Goal: Transaction & Acquisition: Book appointment/travel/reservation

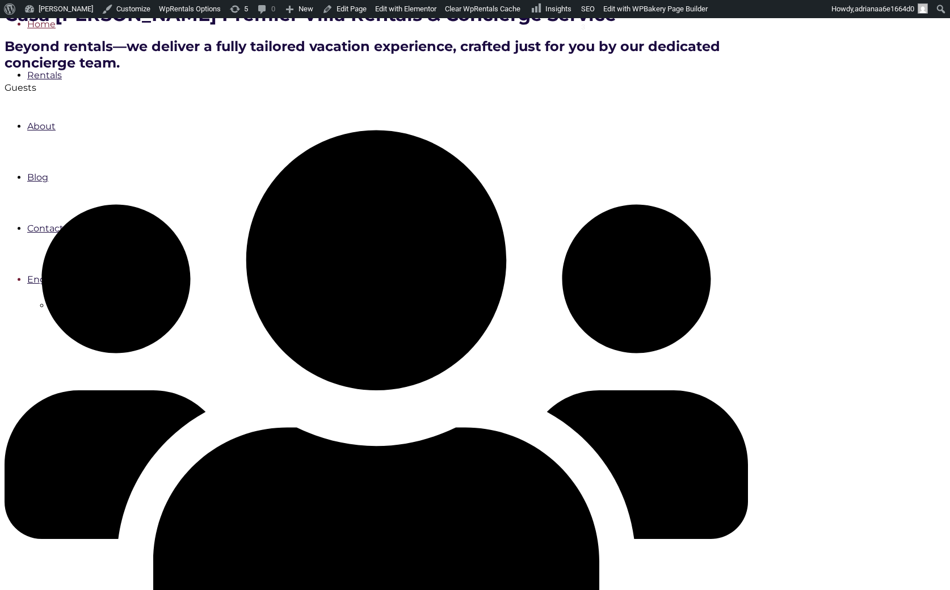
scroll to position [317, 0]
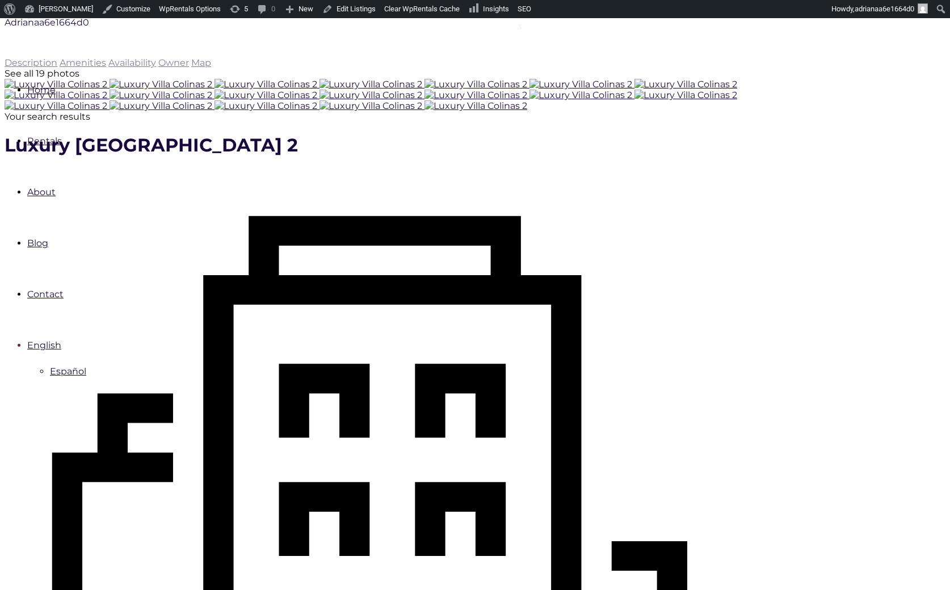
scroll to position [251, 0]
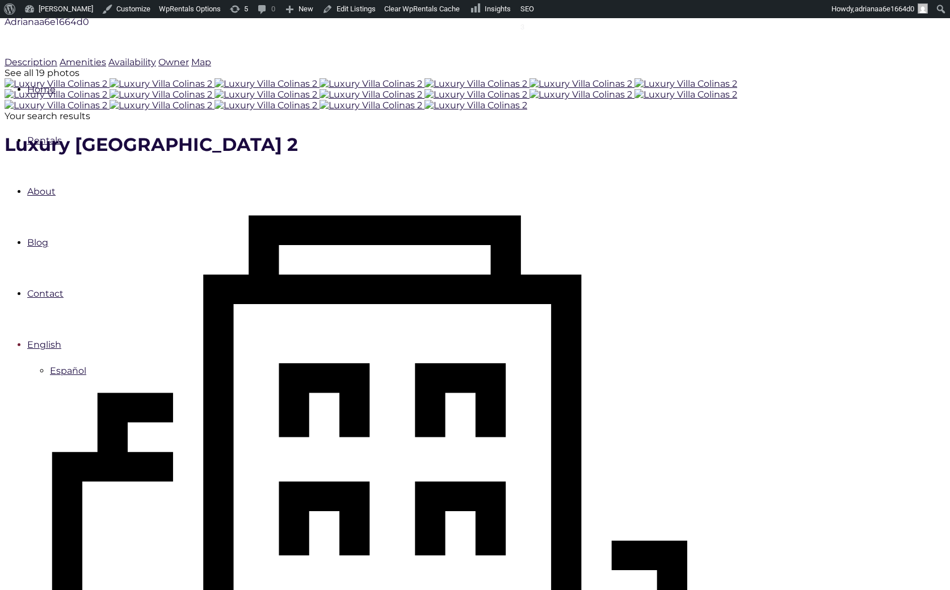
type input "[DATE]"
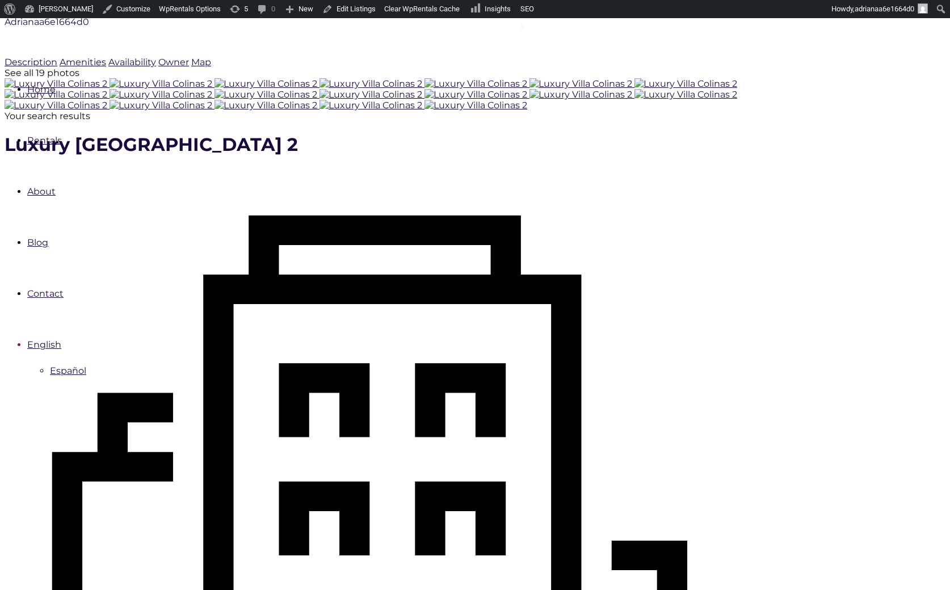
checkbox input "true"
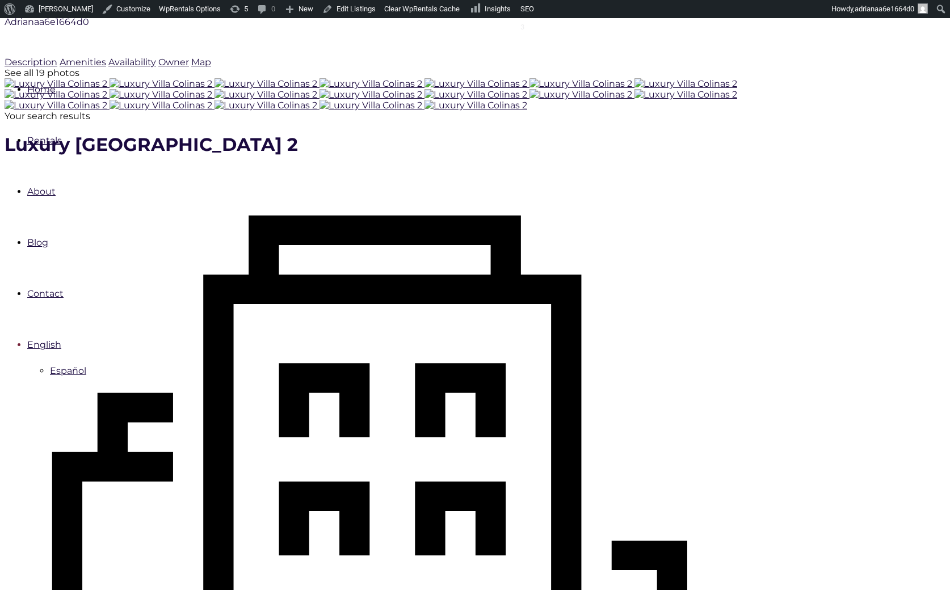
type input "Book Now"
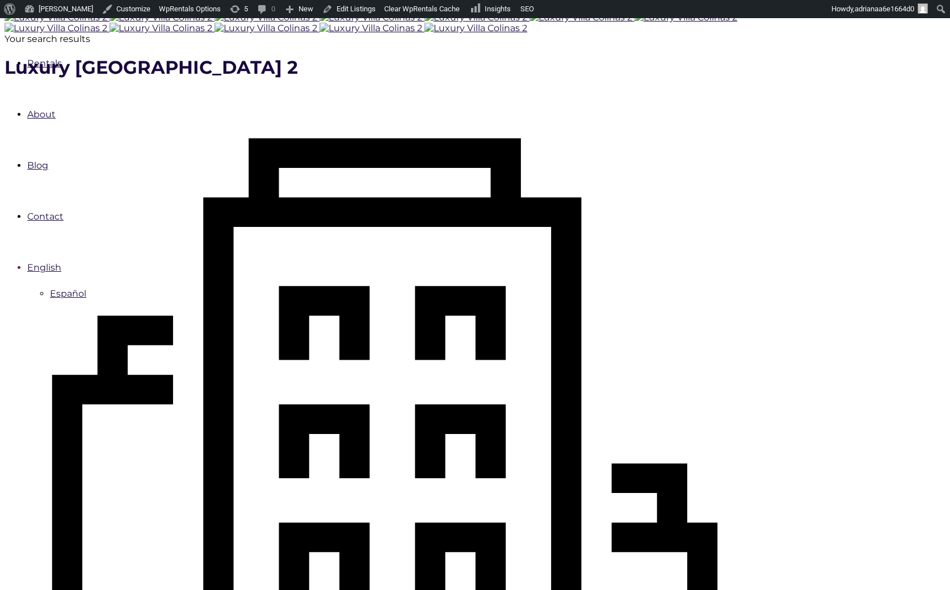
scroll to position [330, 0]
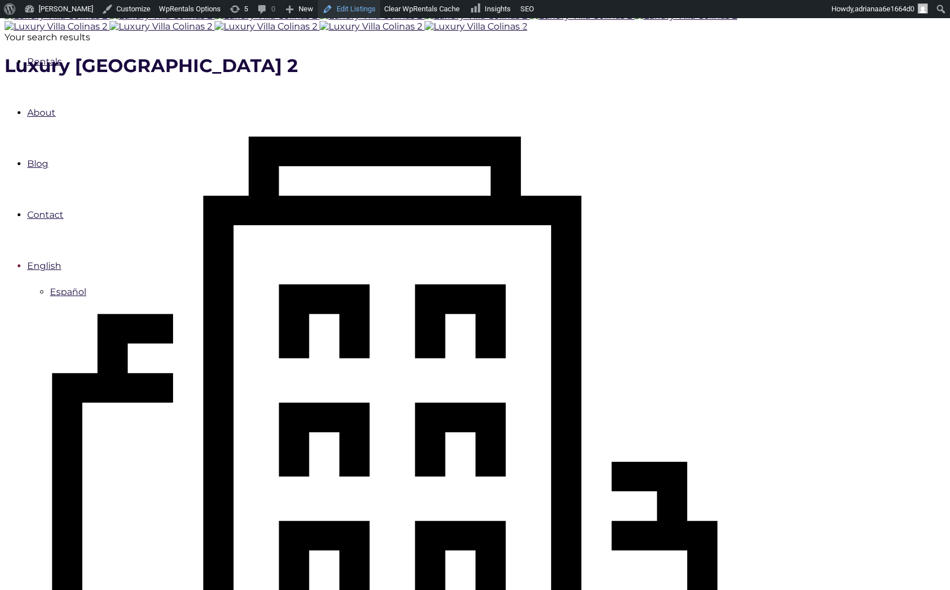
click at [327, 3] on link "Edit Listings" at bounding box center [349, 9] width 62 height 18
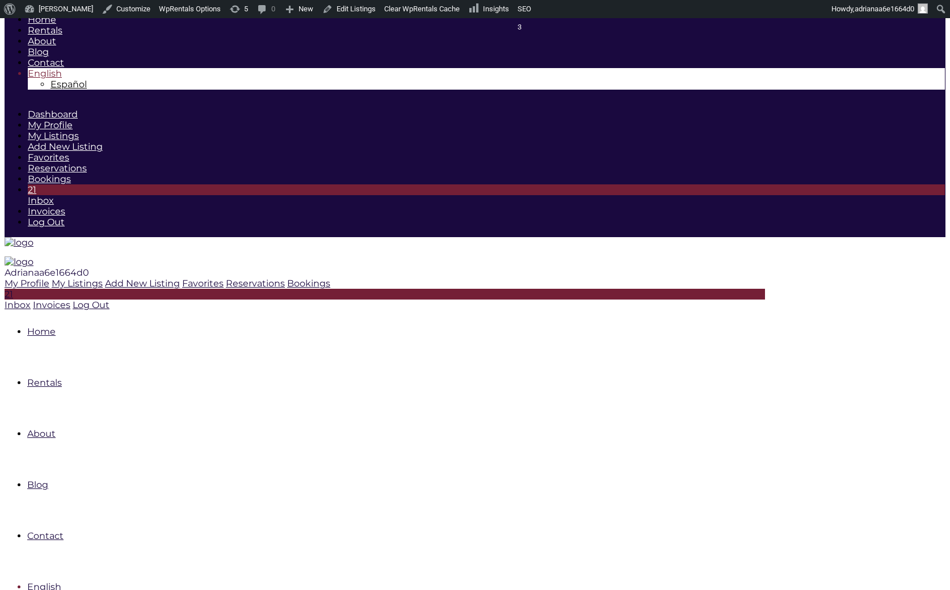
scroll to position [381, 0]
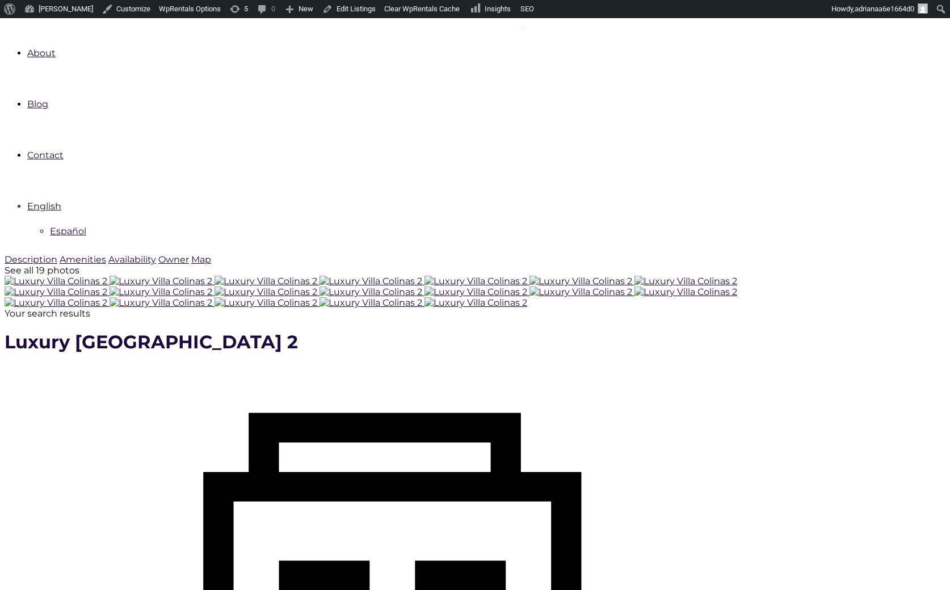
checkbox input "true"
type input "Processing.."
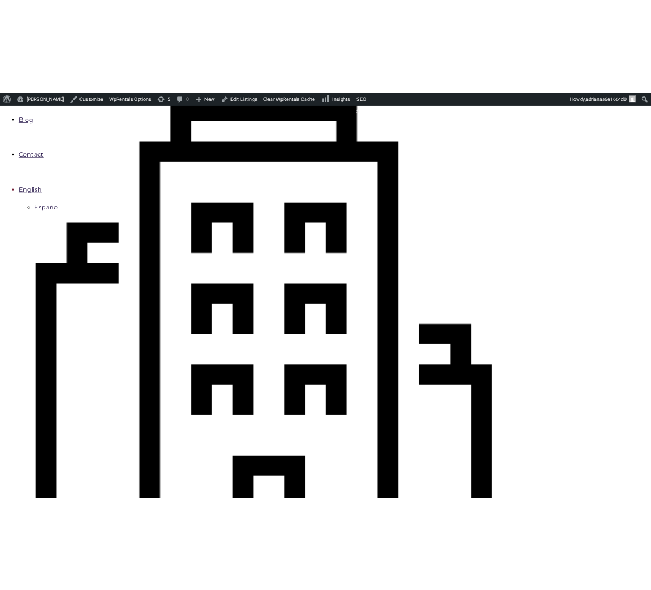
scroll to position [460, 0]
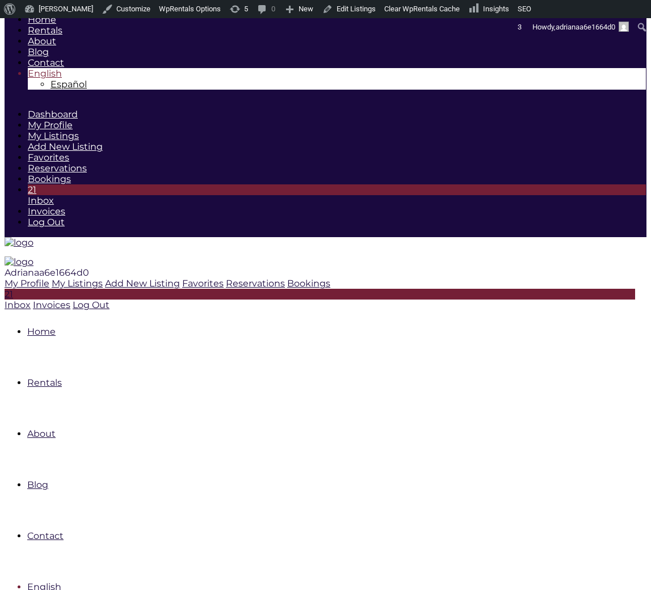
scroll to position [460, 0]
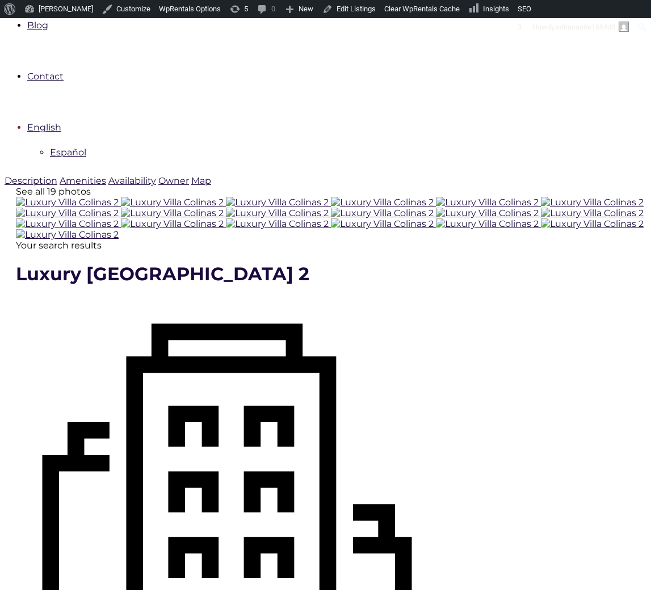
type input "[DATE]"
checkbox input "true"
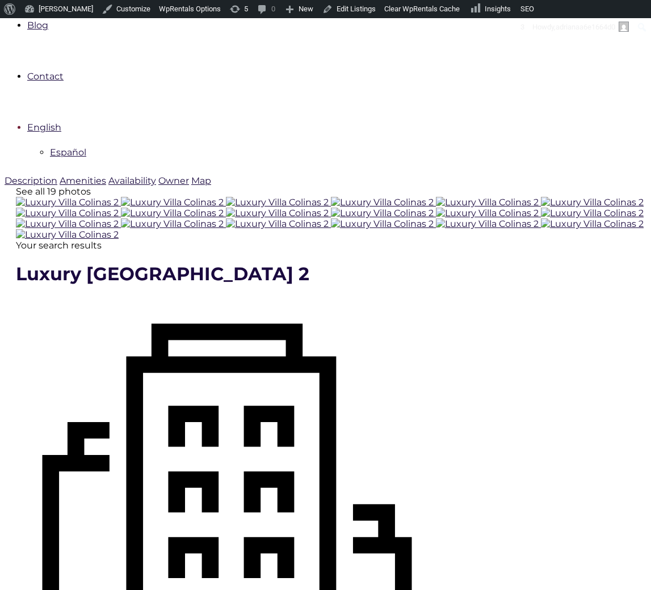
type input "Processing.."
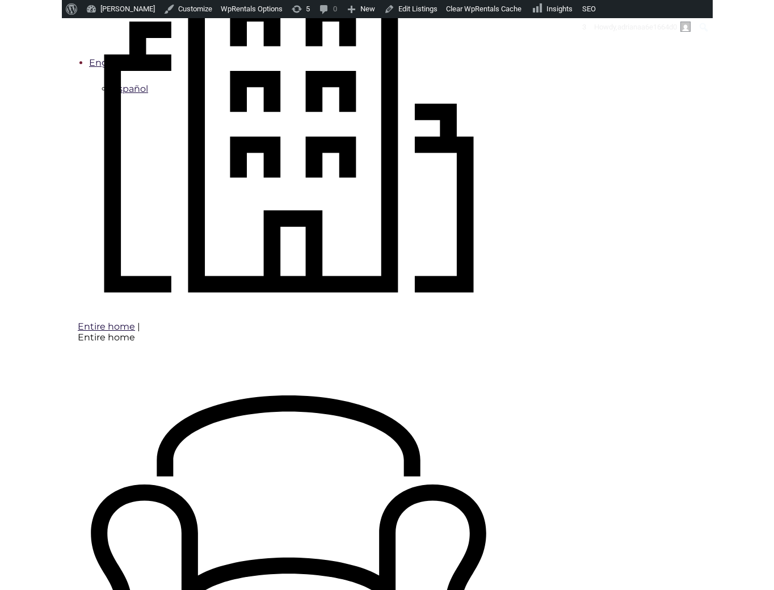
scroll to position [538, 0]
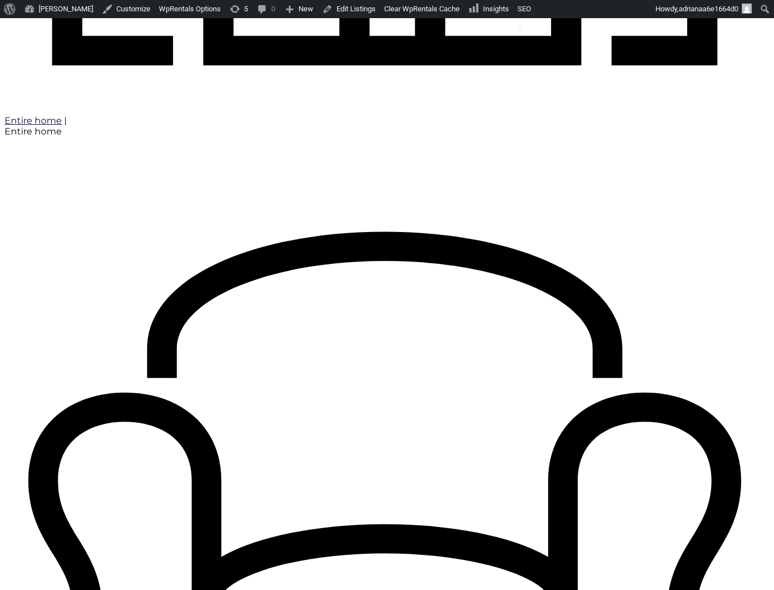
type input "[DATE]"
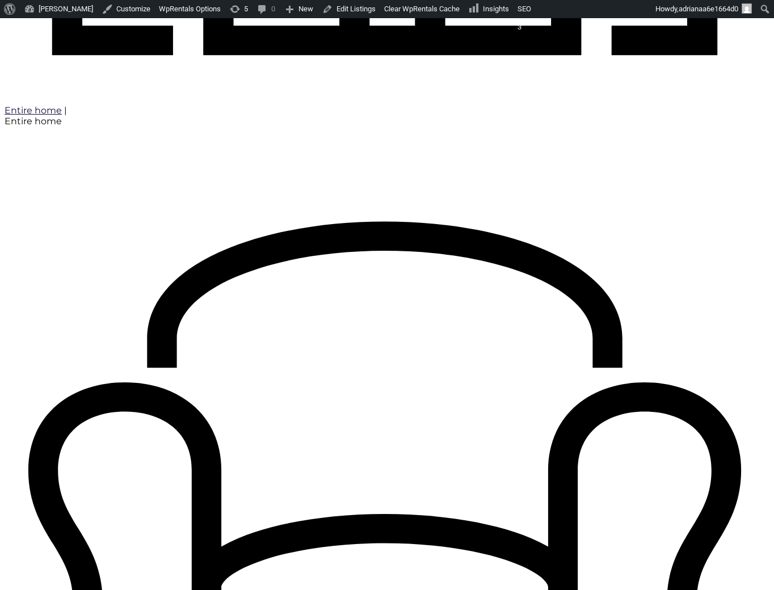
scroll to position [1084, 0]
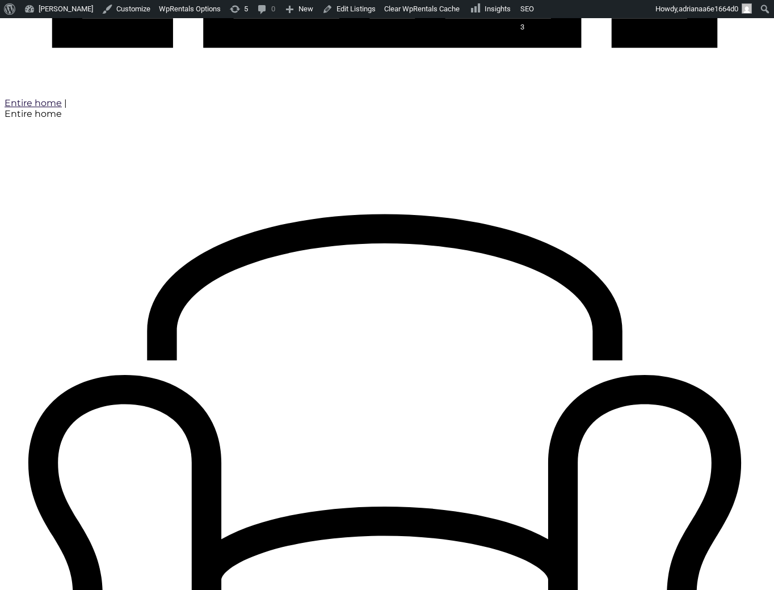
checkbox input "true"
type input "Processing.."
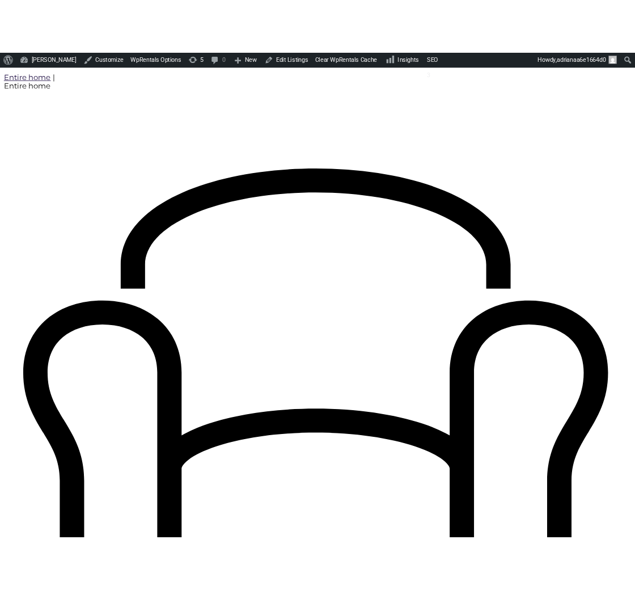
scroll to position [1163, 0]
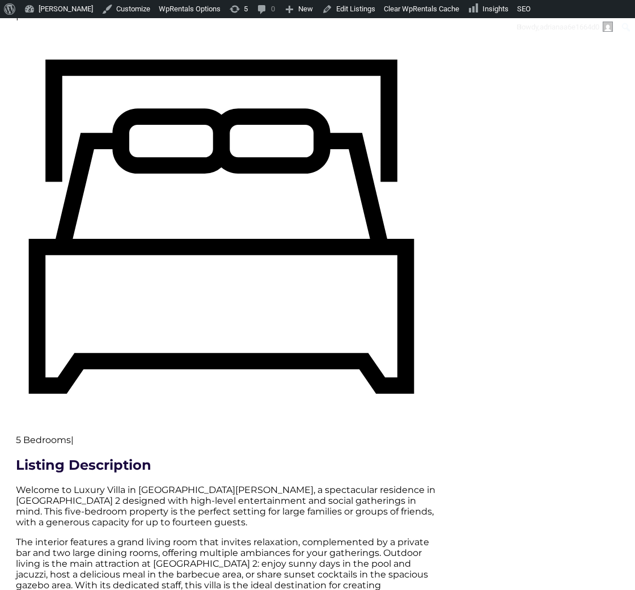
type input "[DATE]"
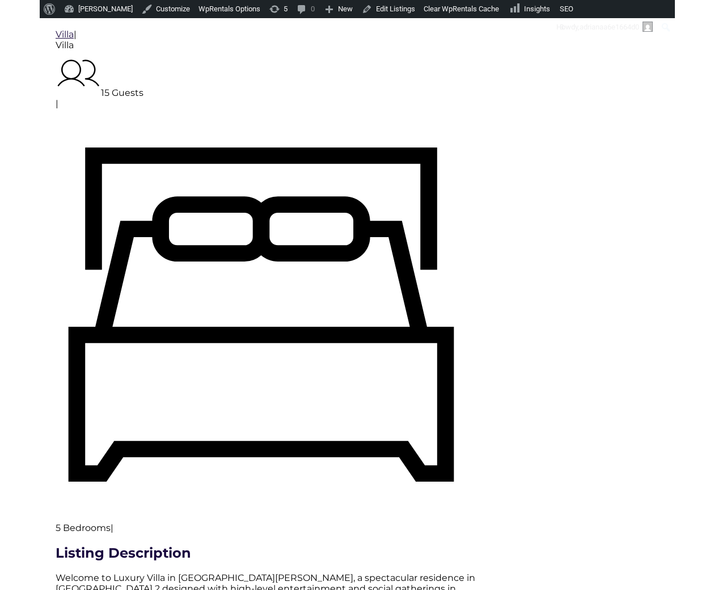
scroll to position [1247, 0]
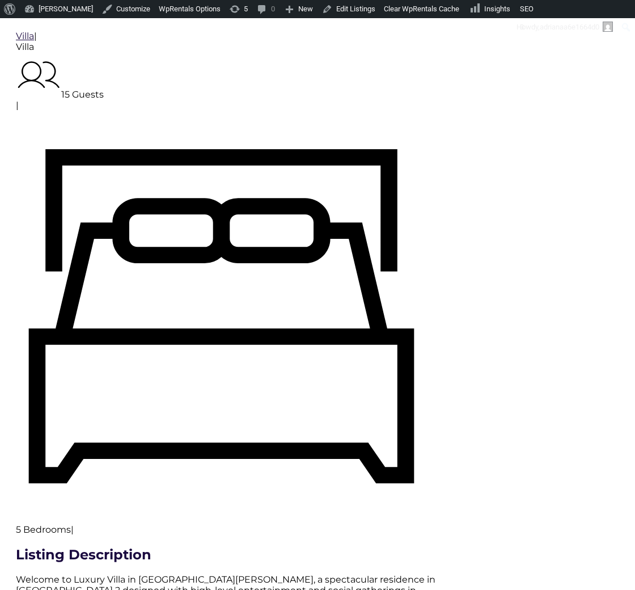
checkbox input "true"
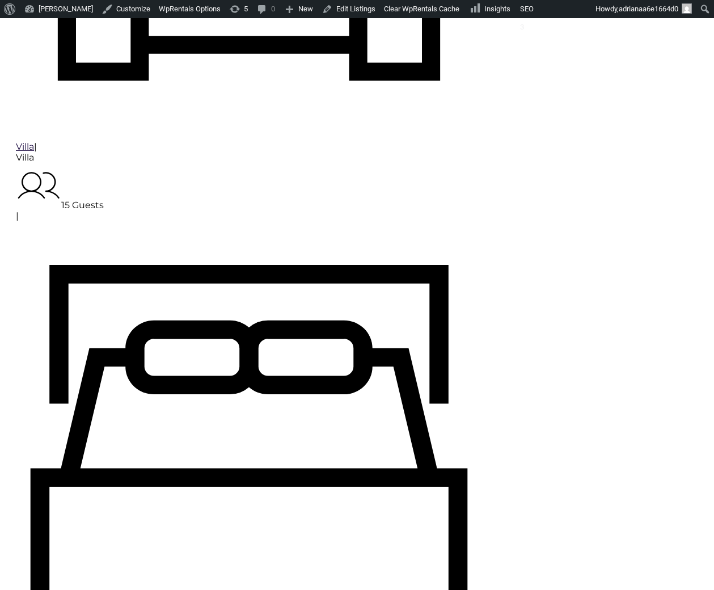
type input "Processing.."
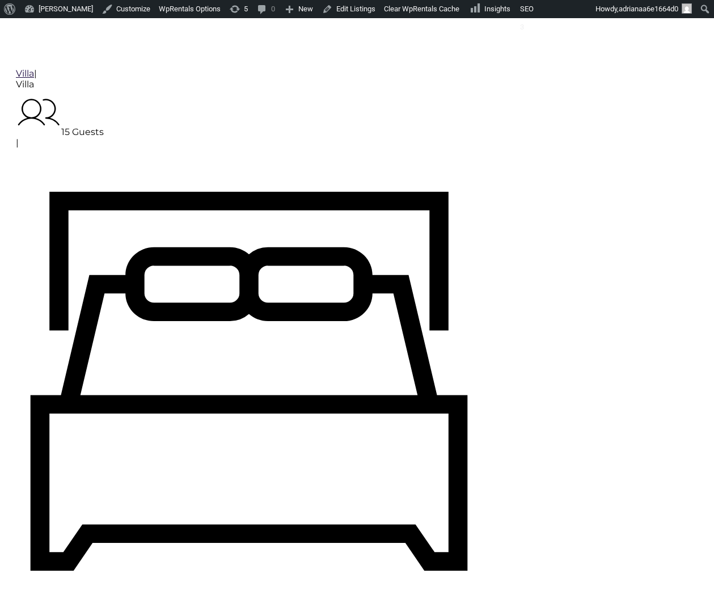
scroll to position [1326, 0]
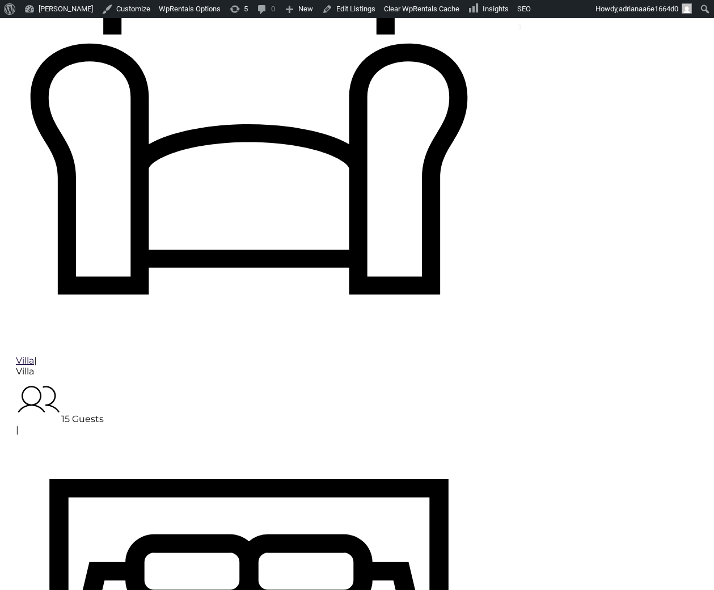
scroll to position [1377, 0]
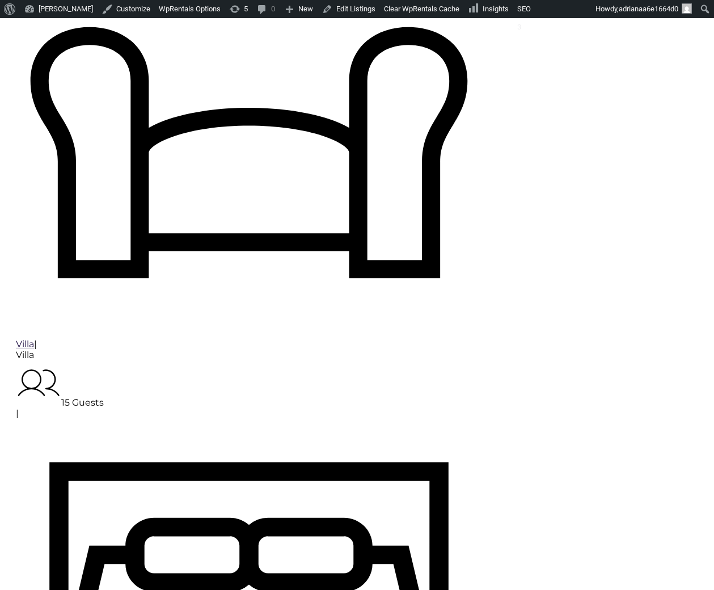
type input "[DATE]"
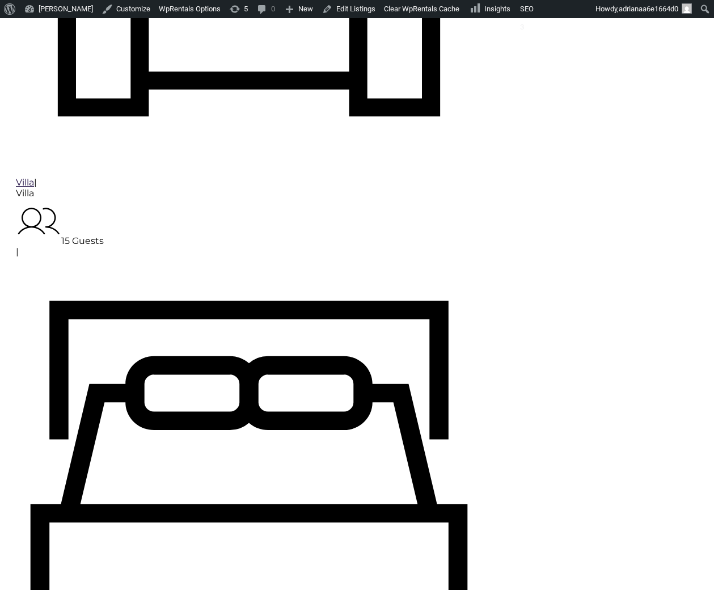
scroll to position [1209, 0]
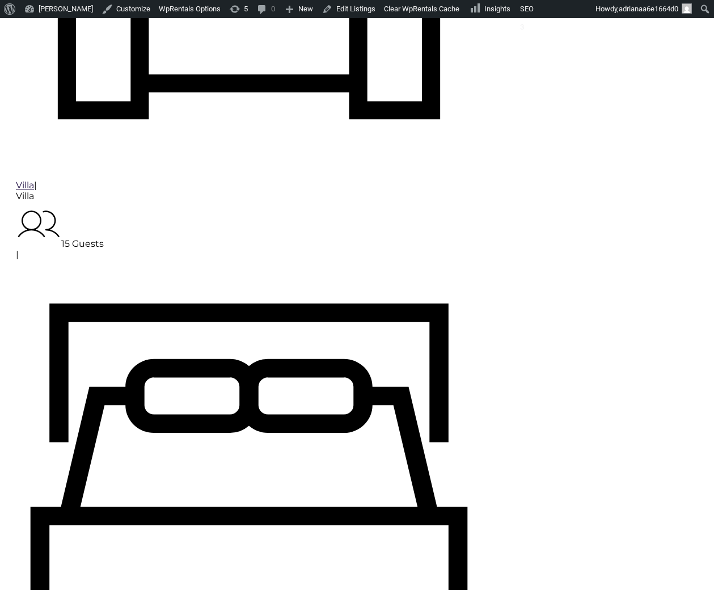
checkbox input "true"
type input "Processing.."
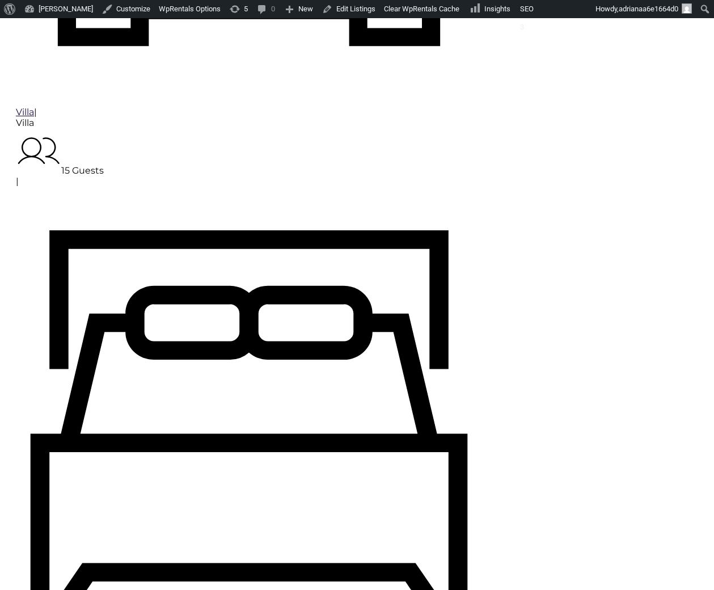
scroll to position [1287, 0]
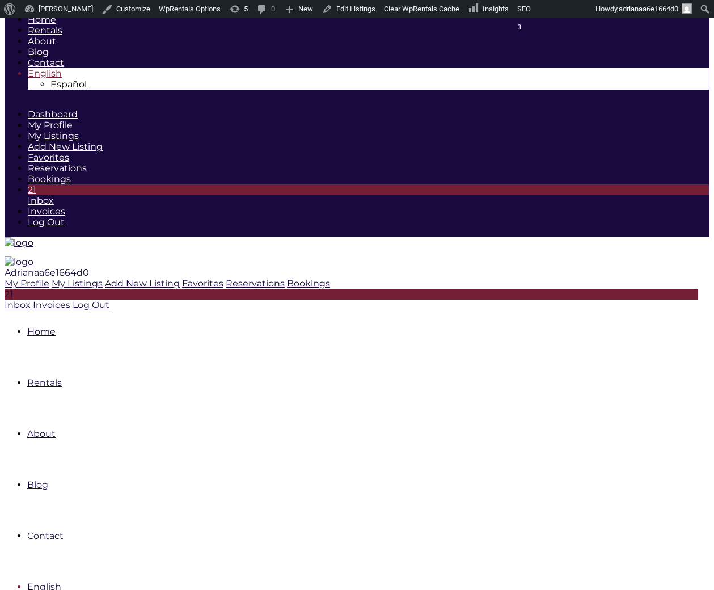
scroll to position [1322, 0]
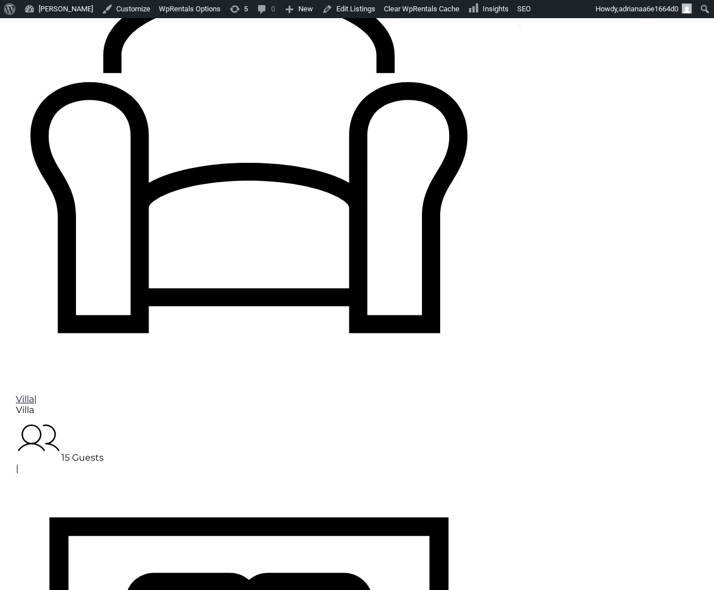
type input "[DATE]"
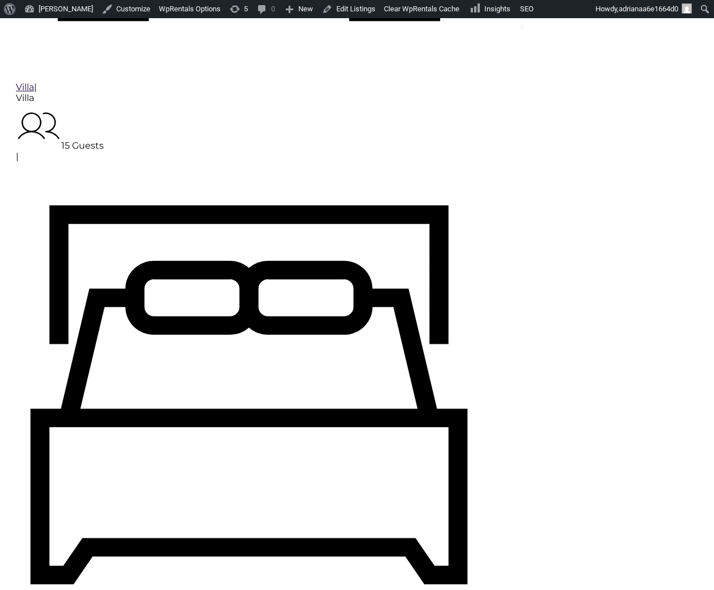
scroll to position [1287, 0]
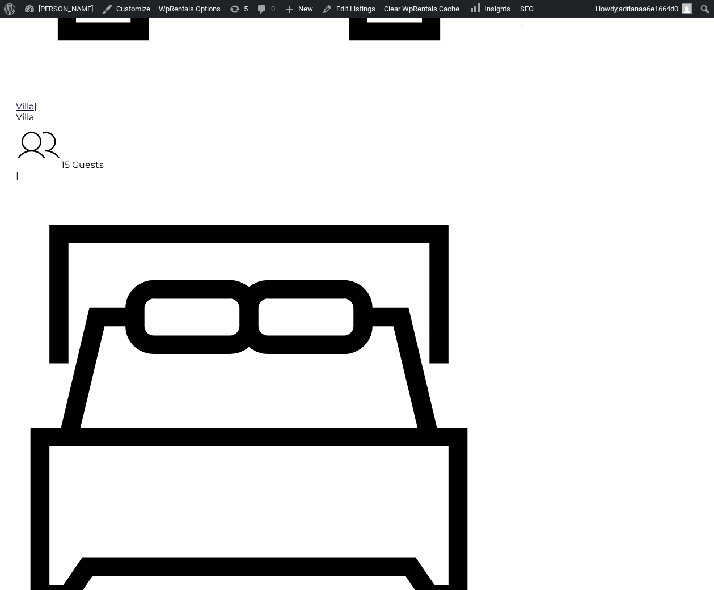
checkbox input "true"
type input "Processing.."
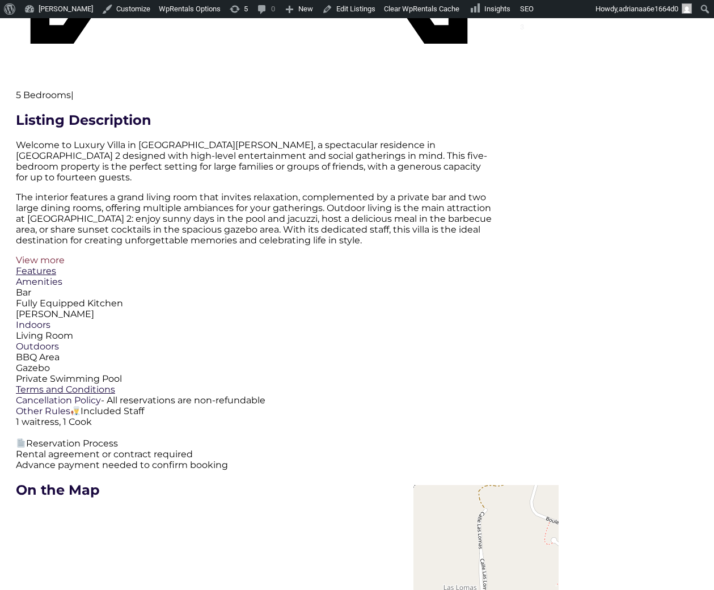
scroll to position [1854, 0]
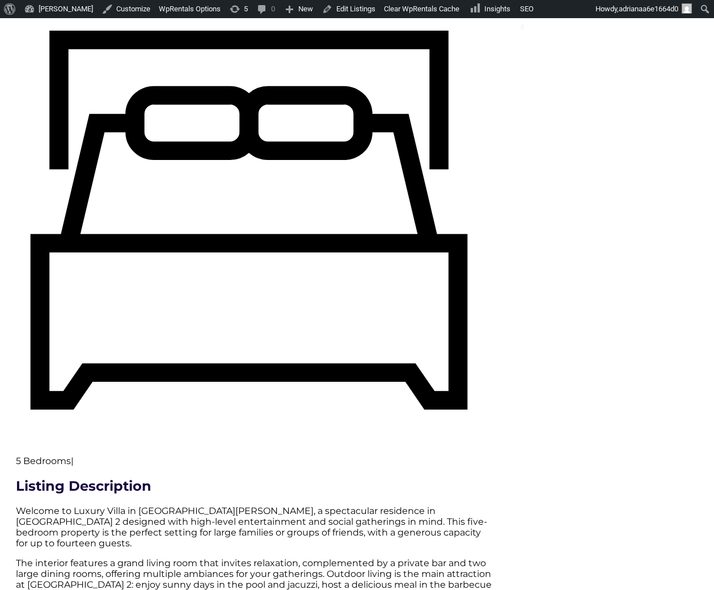
scroll to position [1479, 0]
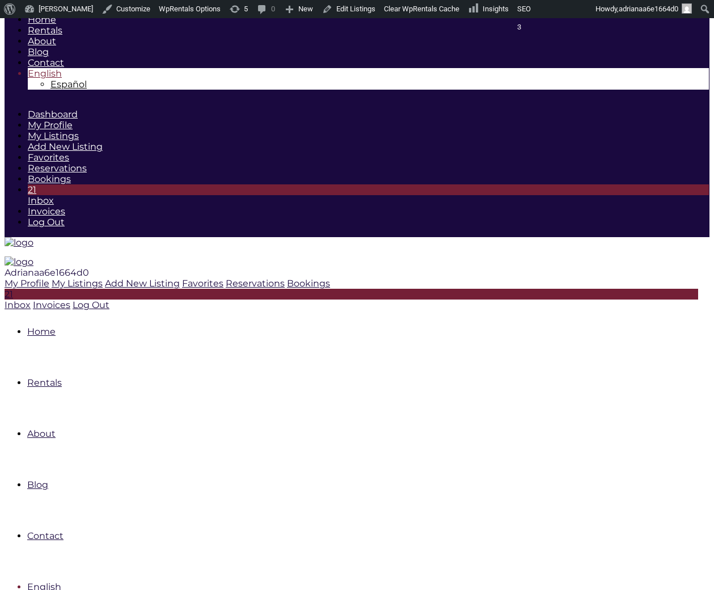
scroll to position [1506, 0]
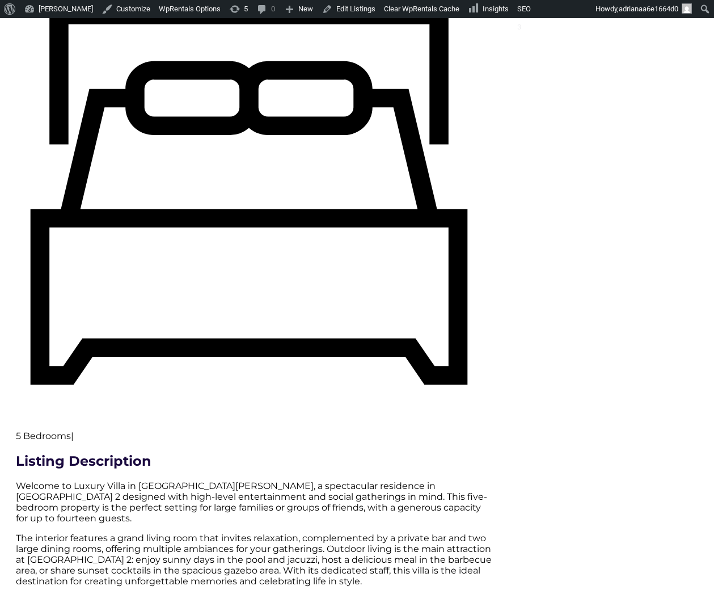
type input "[DATE]"
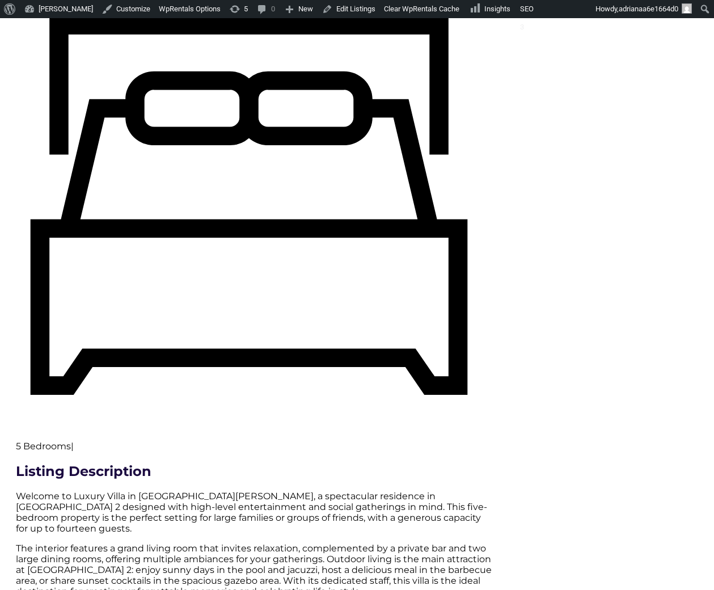
scroll to position [1479, 0]
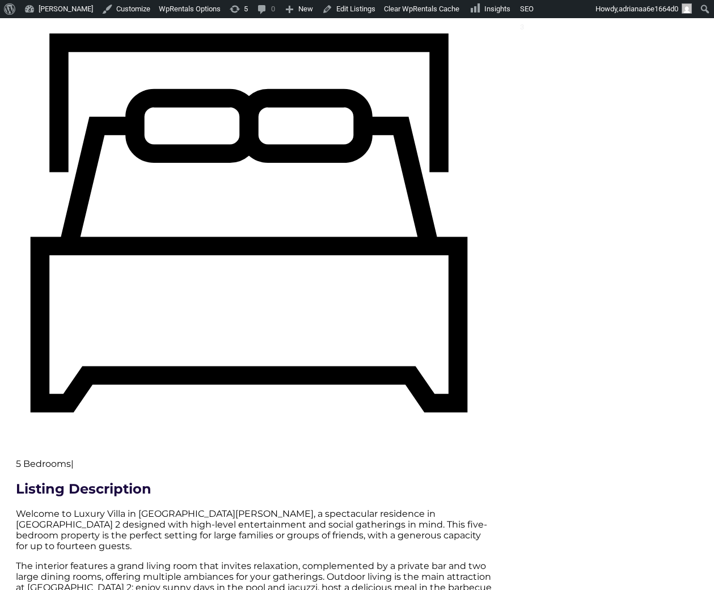
checkbox input "true"
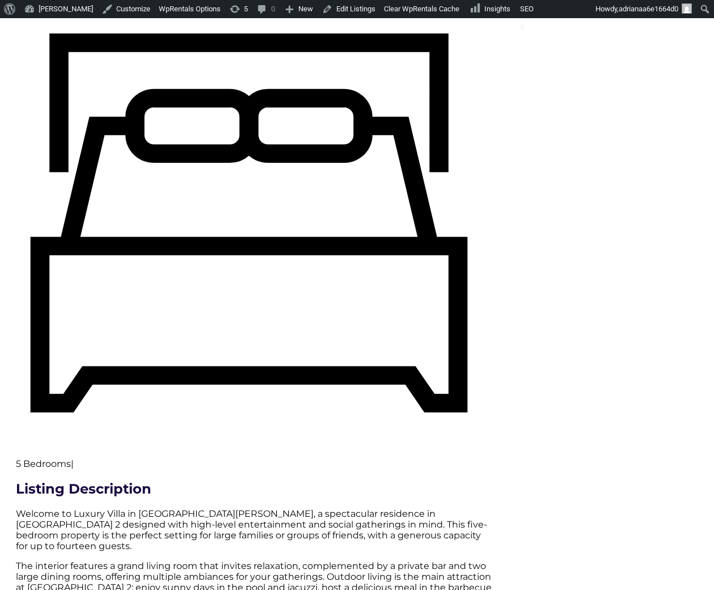
type input "Processing.."
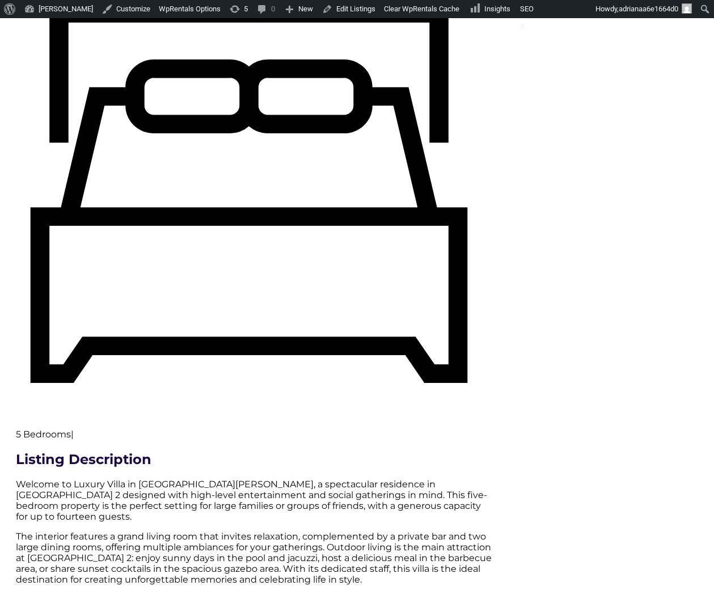
scroll to position [1558, 0]
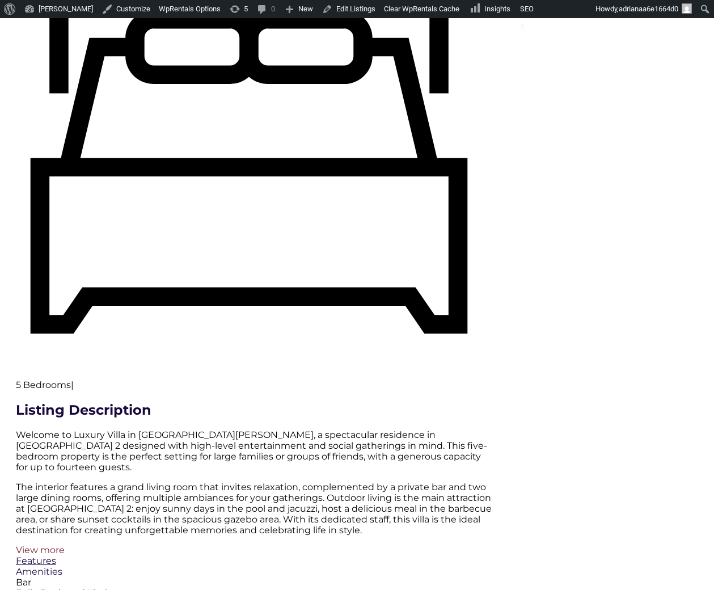
click at [168, 447] on div "Luxury Villa Colinas 2 Entire home | Entire home Villa | Villa 15 Guests | 5 Be…" at bounding box center [255, 589] width 478 height 3505
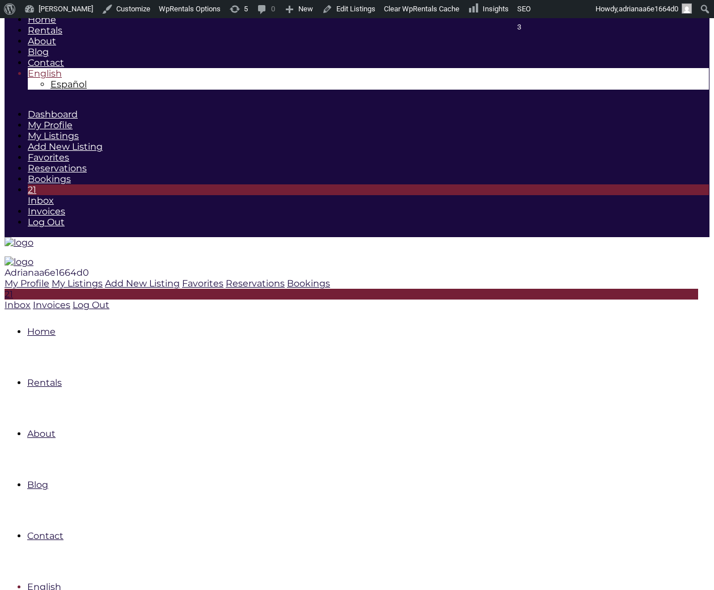
scroll to position [1592, 0]
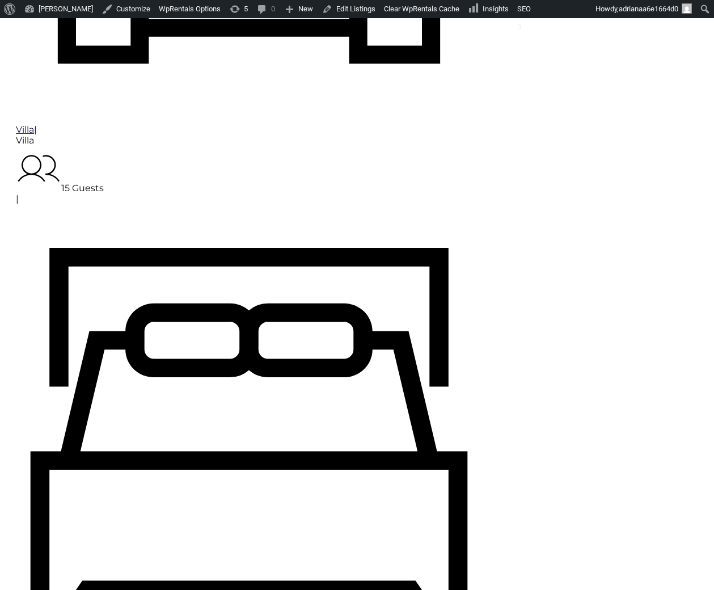
type input "[DATE]"
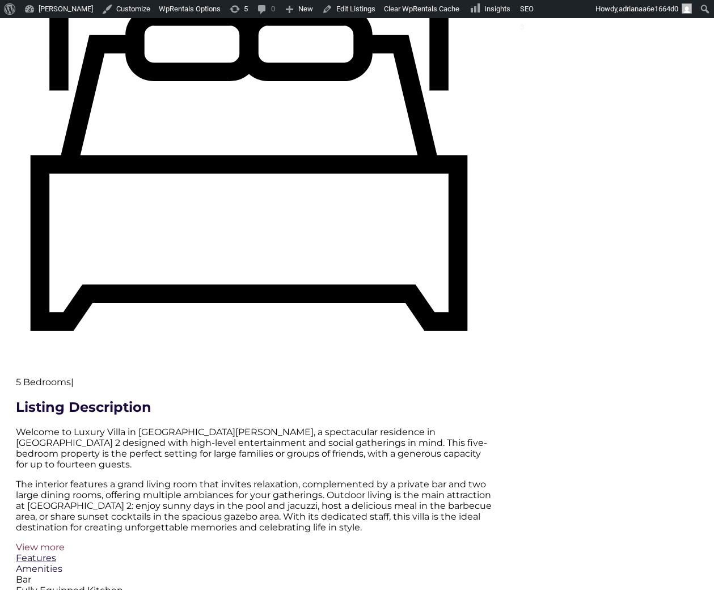
scroll to position [1558, 0]
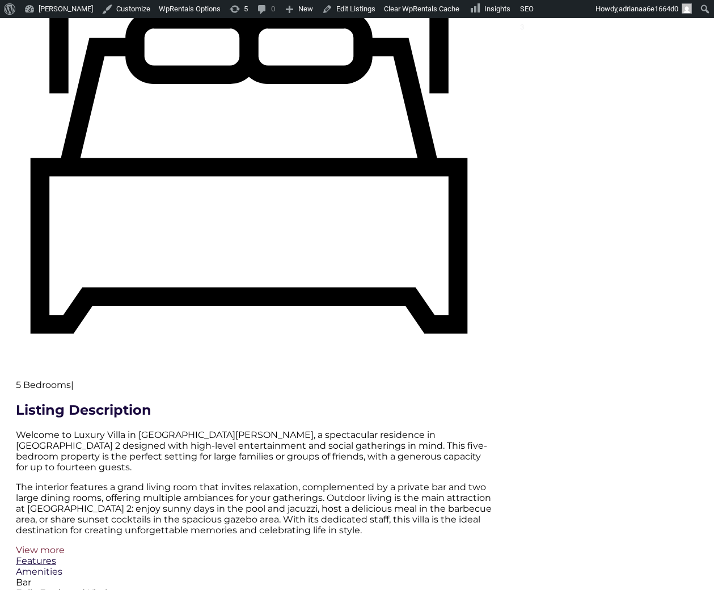
checkbox input "true"
type input "Processing.."
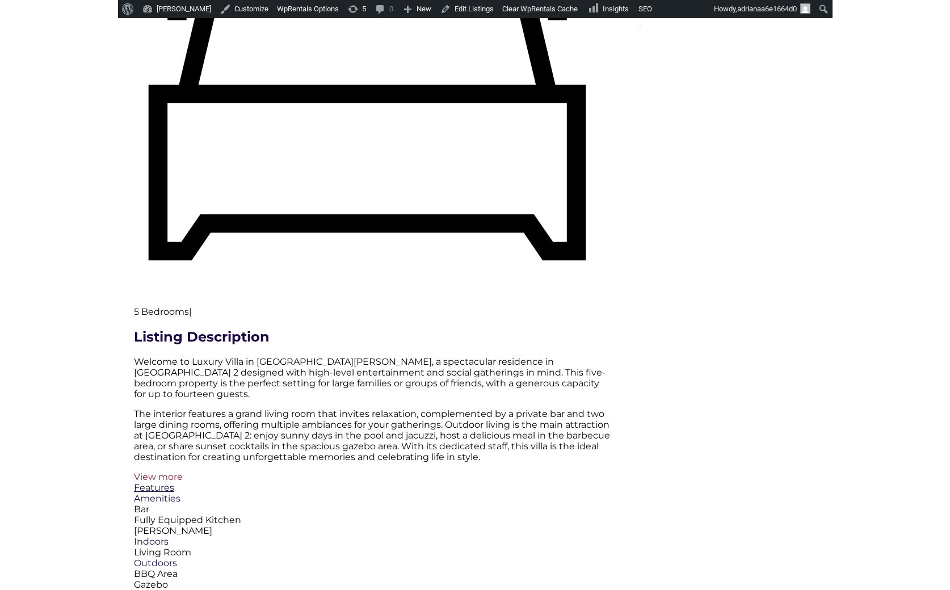
scroll to position [1636, 0]
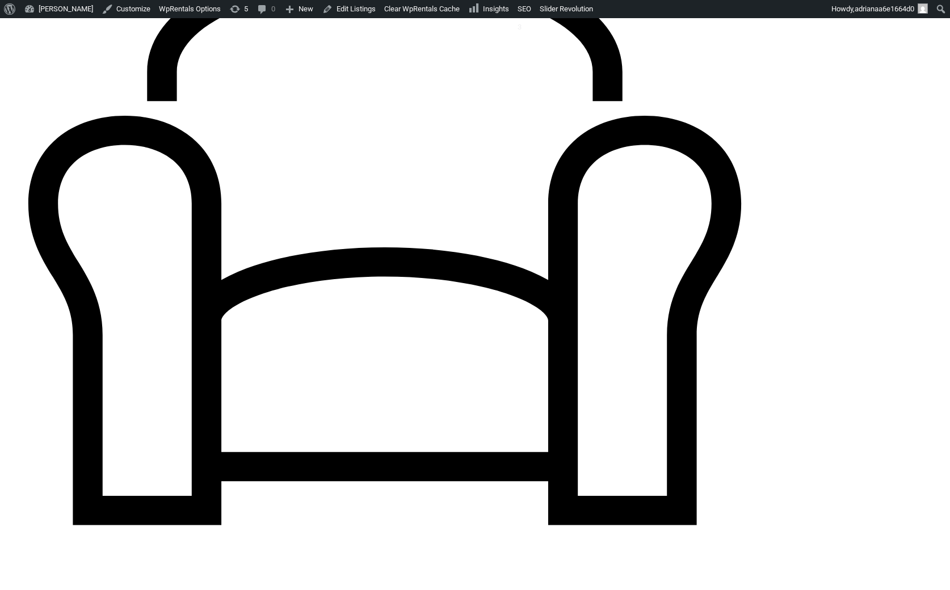
scroll to position [1670, 0]
type input "[DATE]"
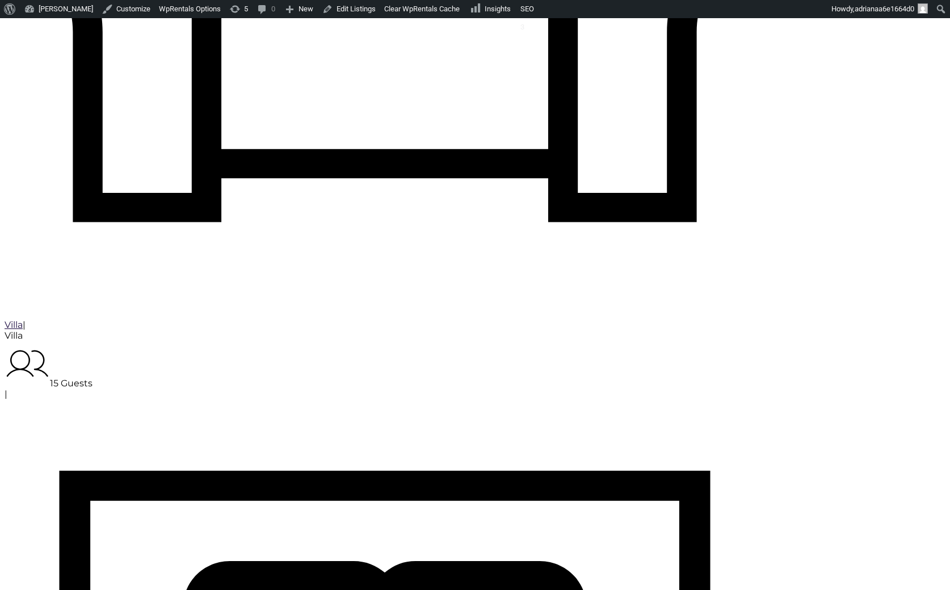
scroll to position [1636, 0]
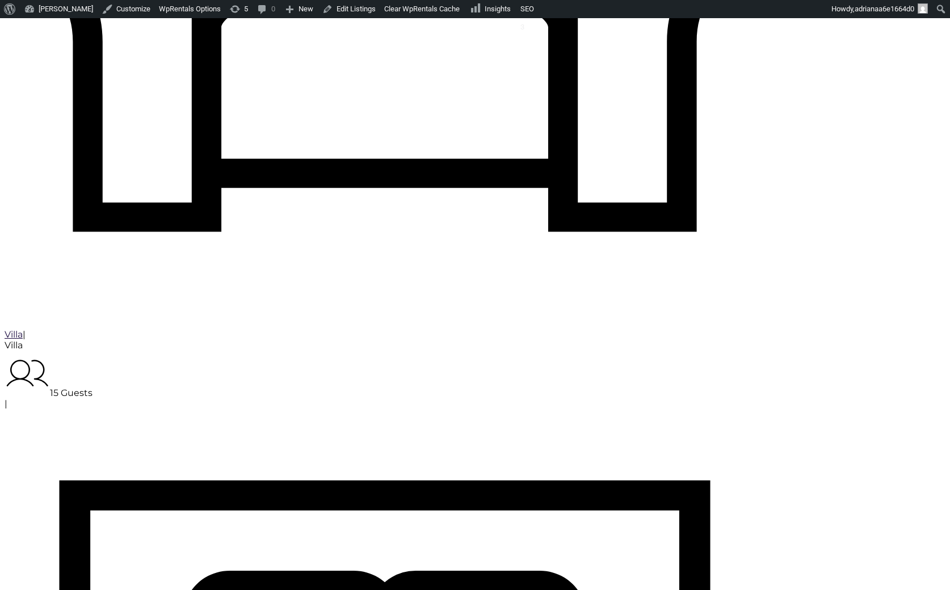
checkbox input "true"
type input "Processing.."
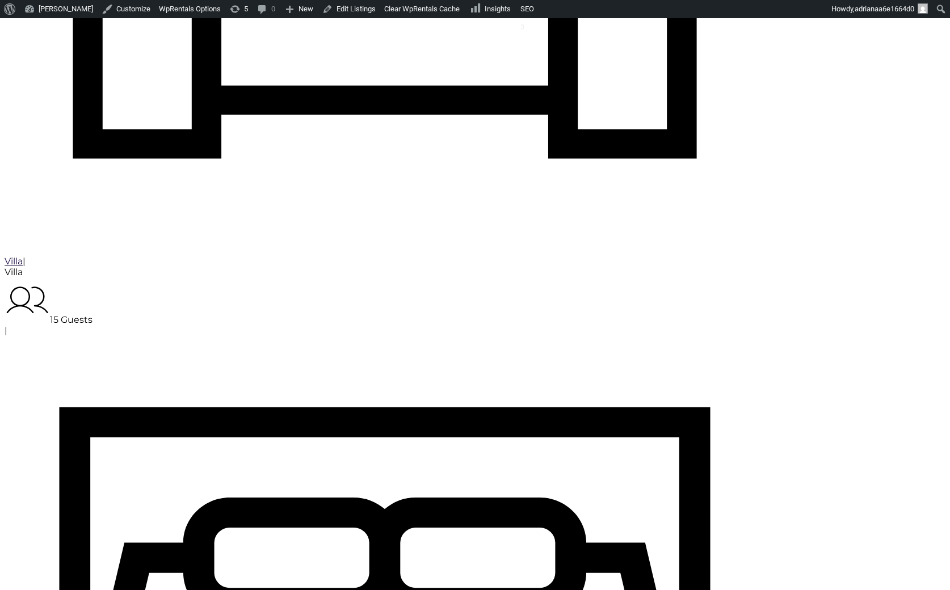
scroll to position [1715, 0]
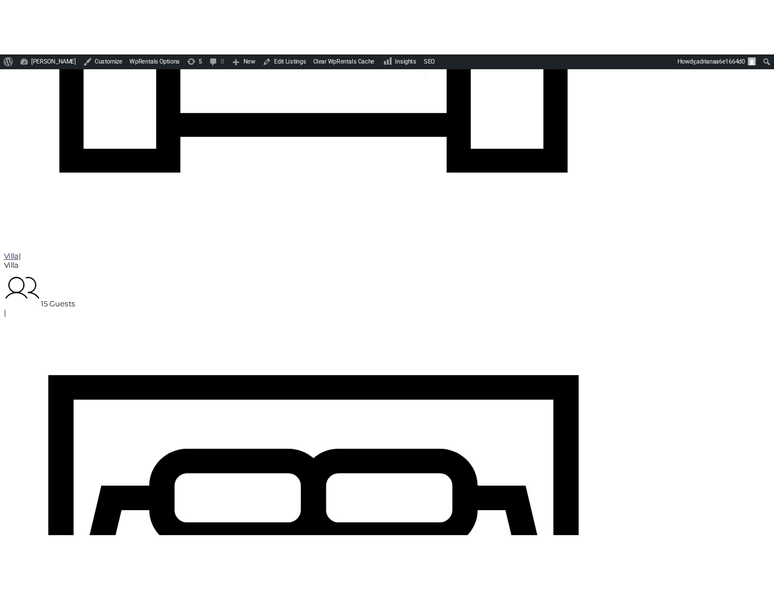
scroll to position [1715, 0]
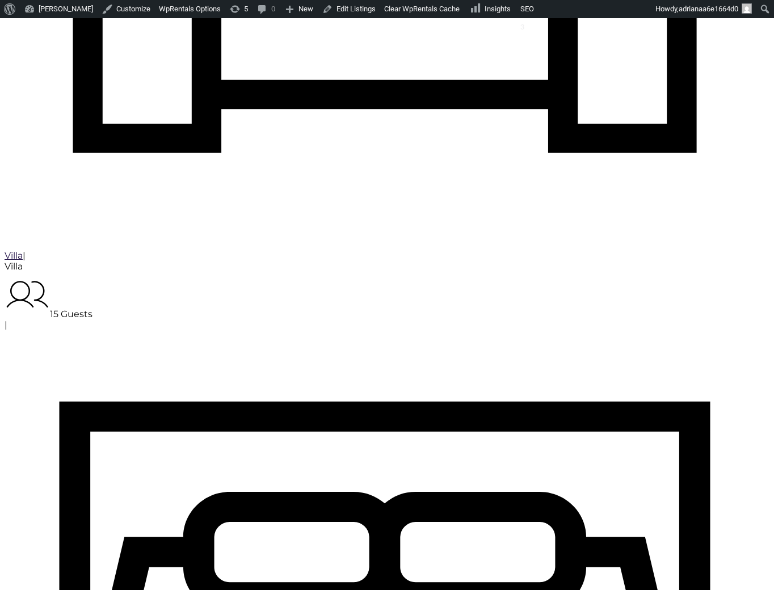
checkbox input "true"
type input "Processing.."
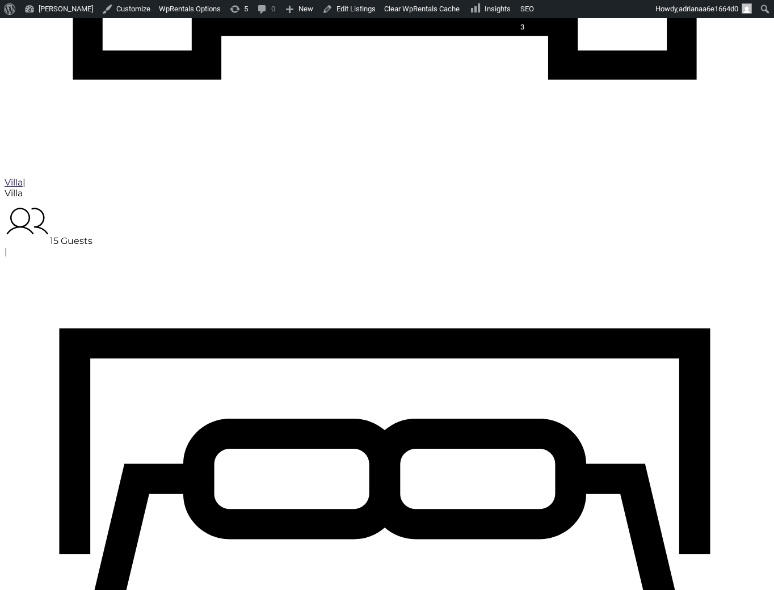
scroll to position [1794, 0]
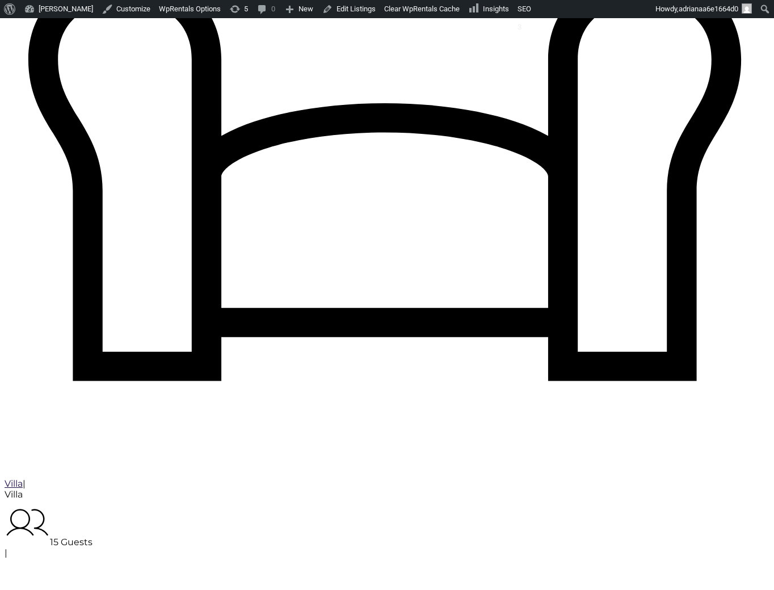
type input "[DATE]"
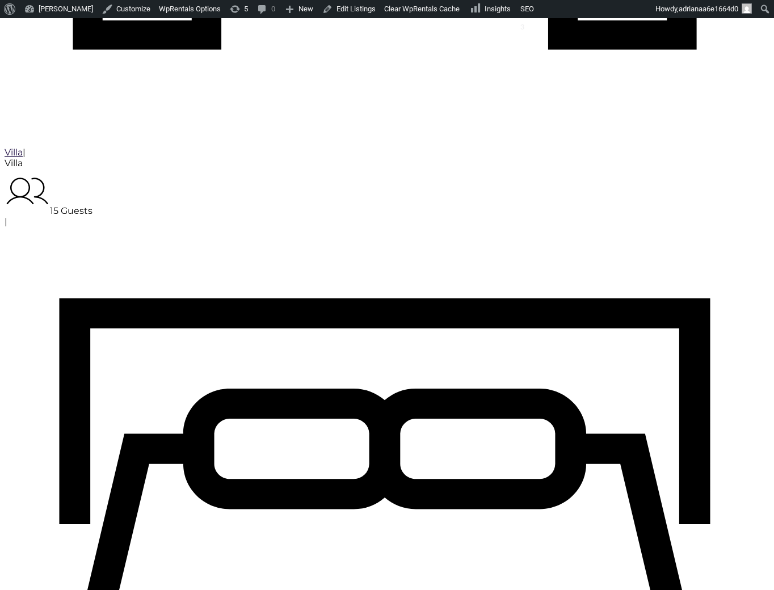
scroll to position [1794, 0]
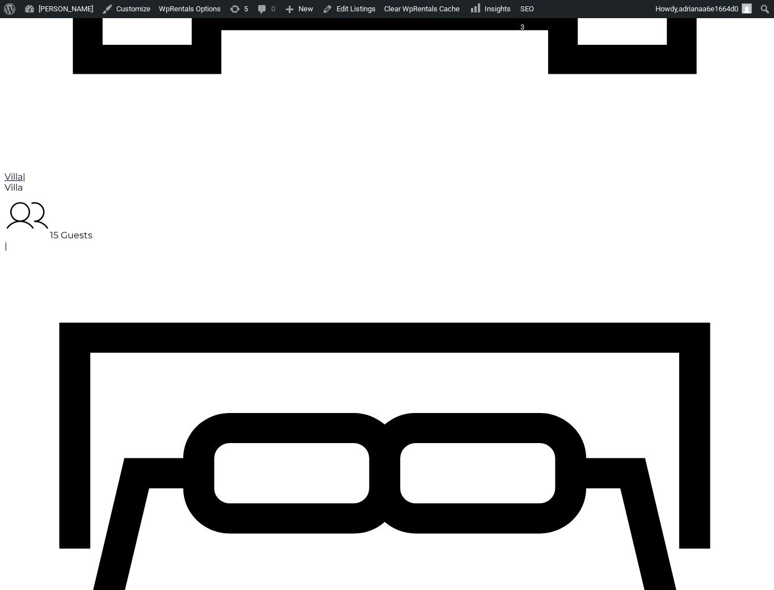
checkbox input "true"
type input "Processing.."
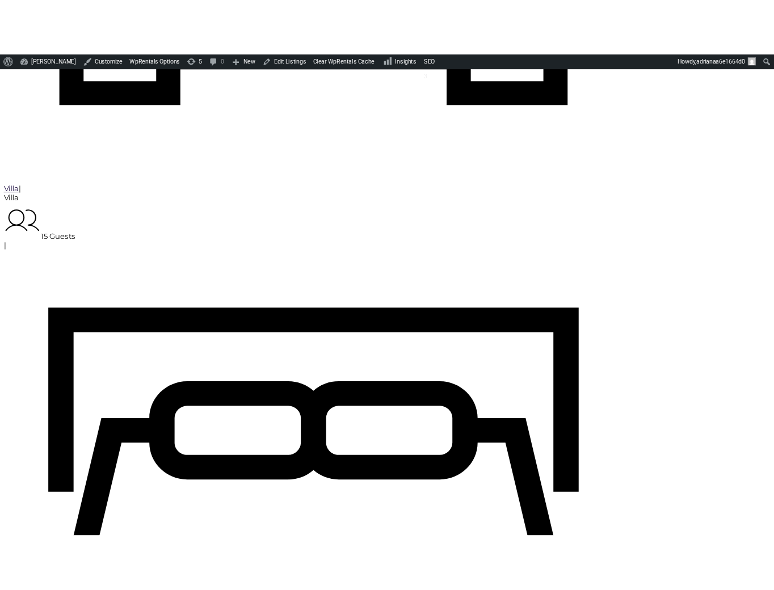
scroll to position [1819, 0]
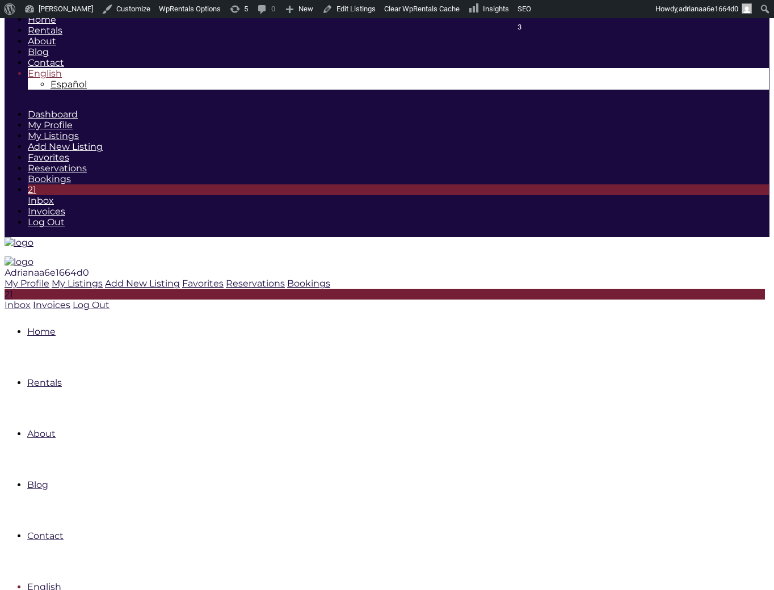
scroll to position [1828, 0]
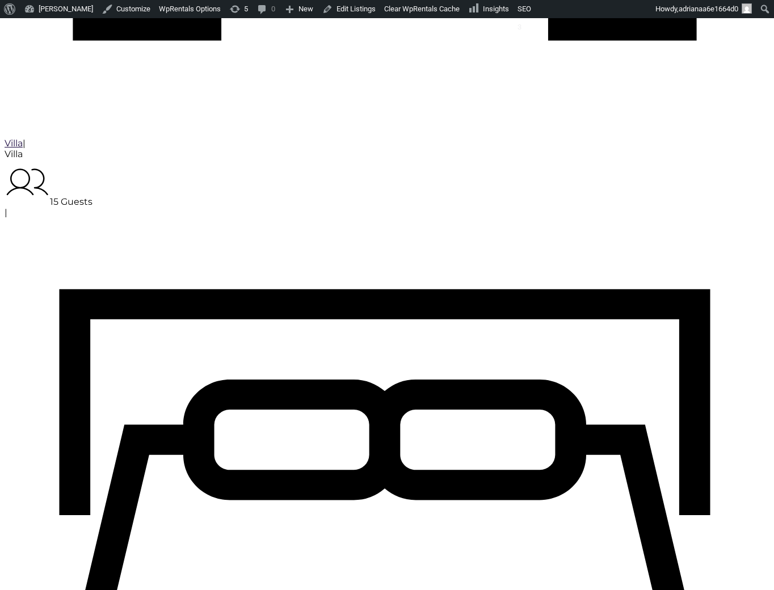
type input "[DATE]"
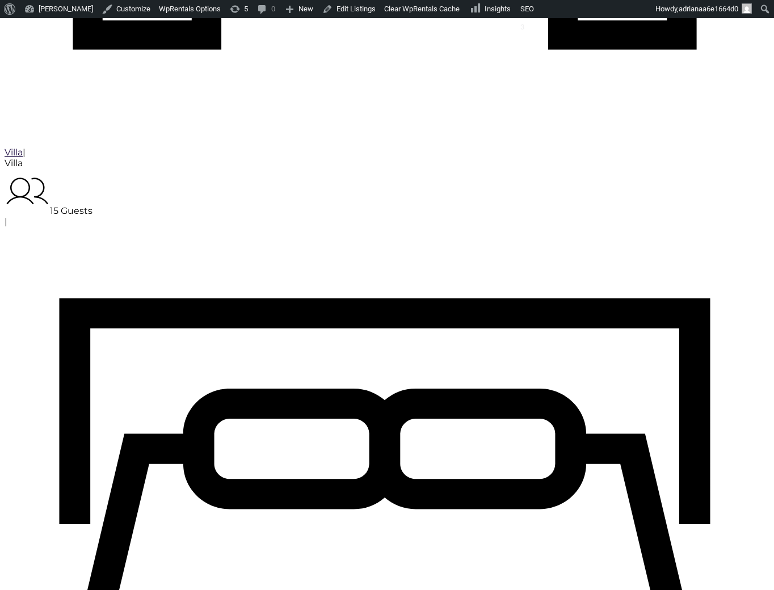
checkbox input "true"
type input "Processing.."
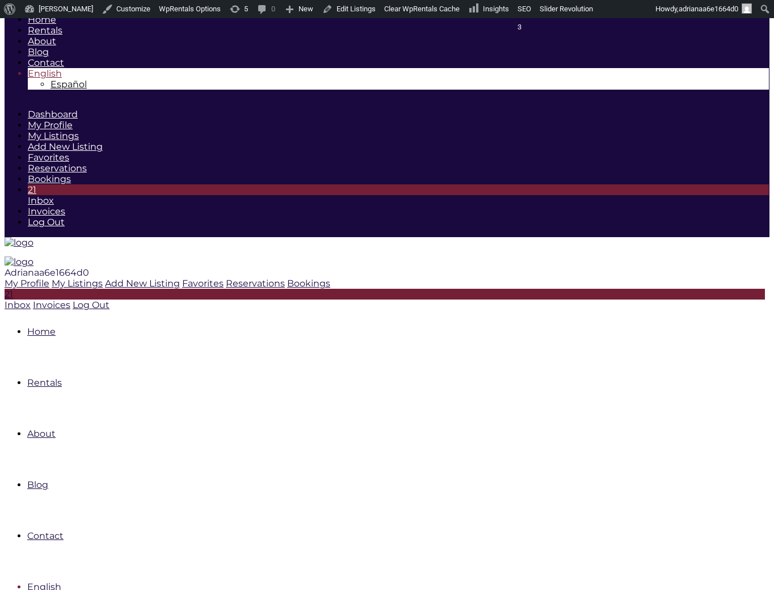
scroll to position [1828, 0]
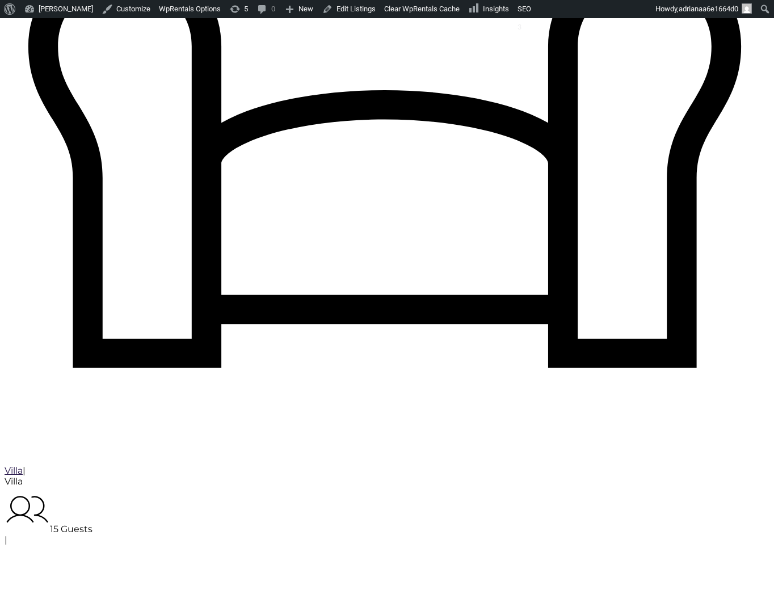
type input "[DATE]"
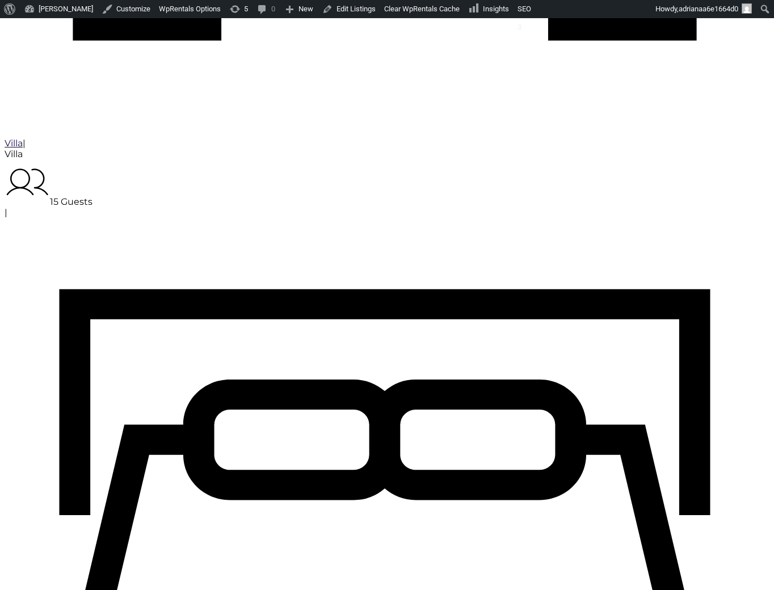
scroll to position [1819, 0]
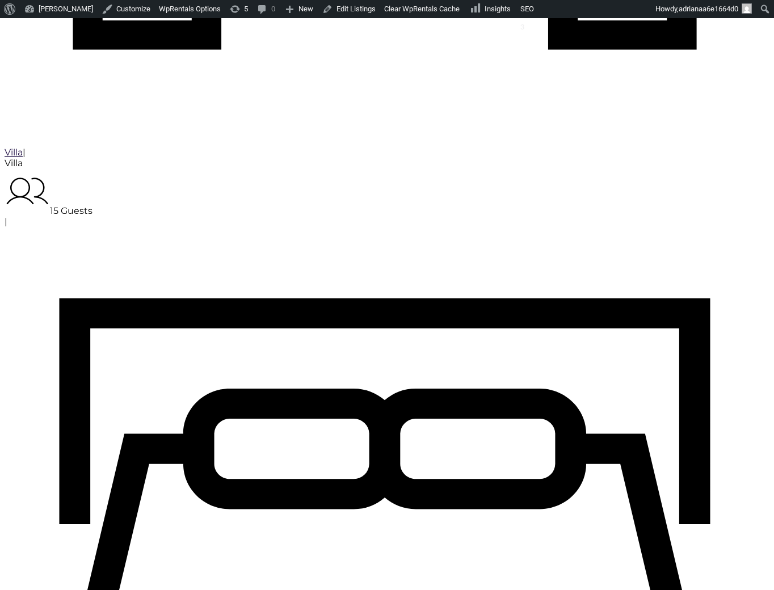
checkbox input "true"
type input "Processing.."
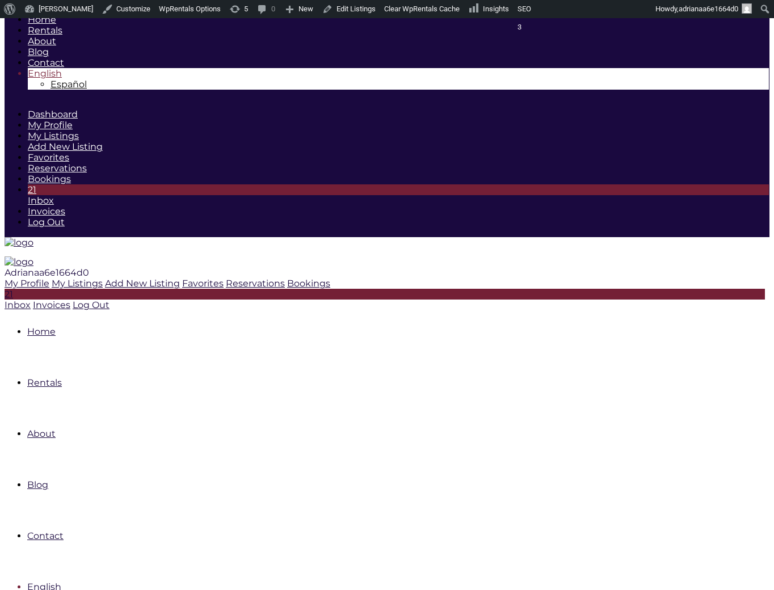
scroll to position [1828, 0]
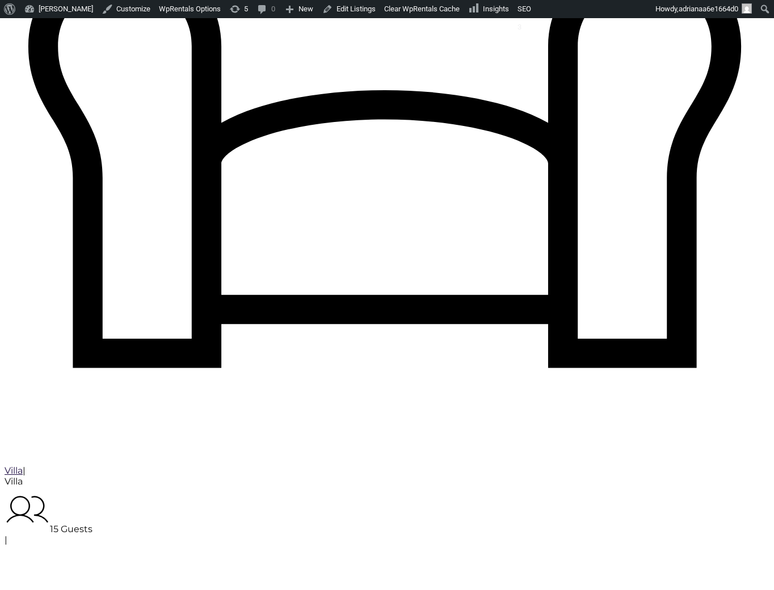
type input "[DATE]"
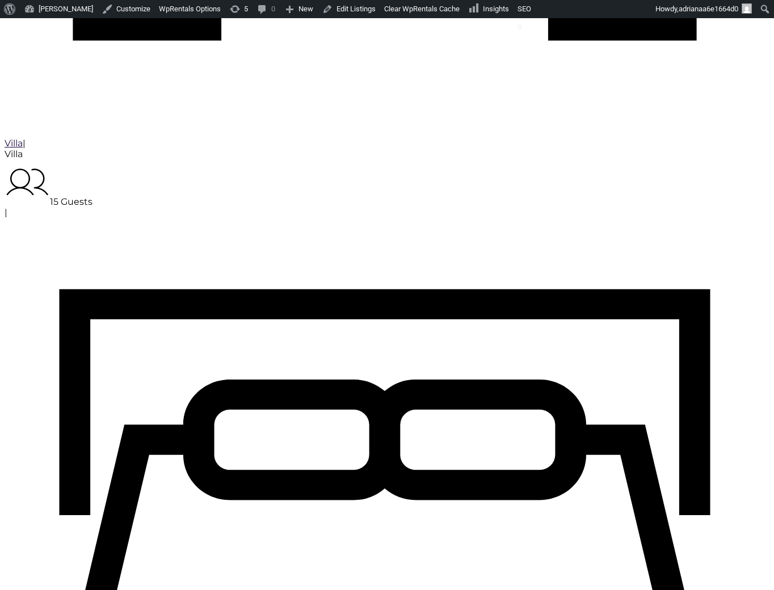
type input "[DATE]"
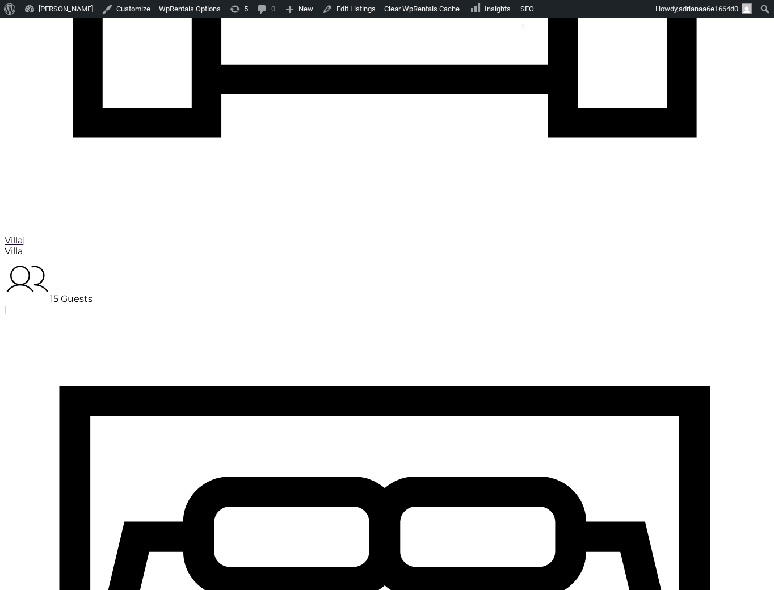
scroll to position [1727, 0]
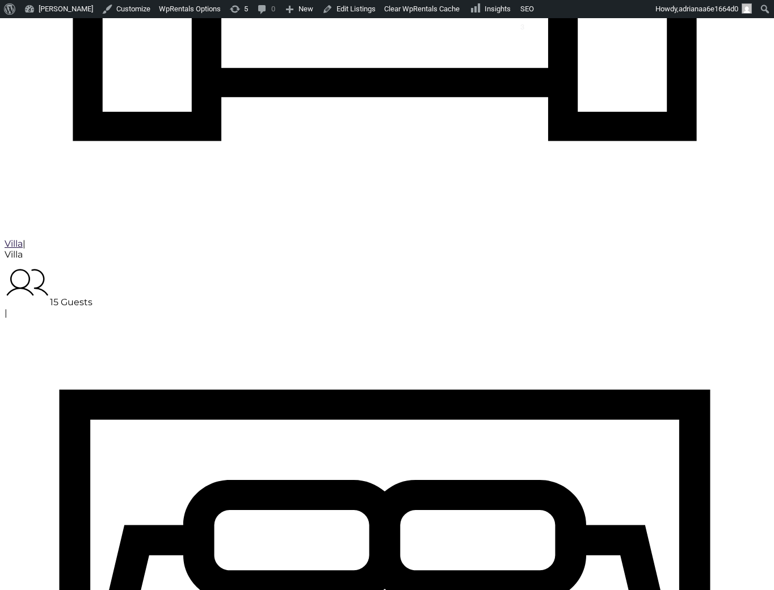
checkbox input "true"
type input "Processing.."
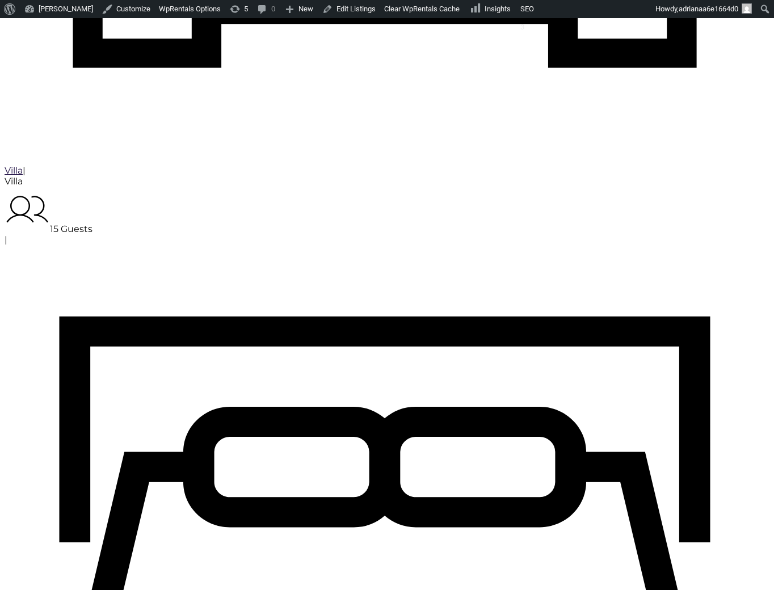
scroll to position [1806, 0]
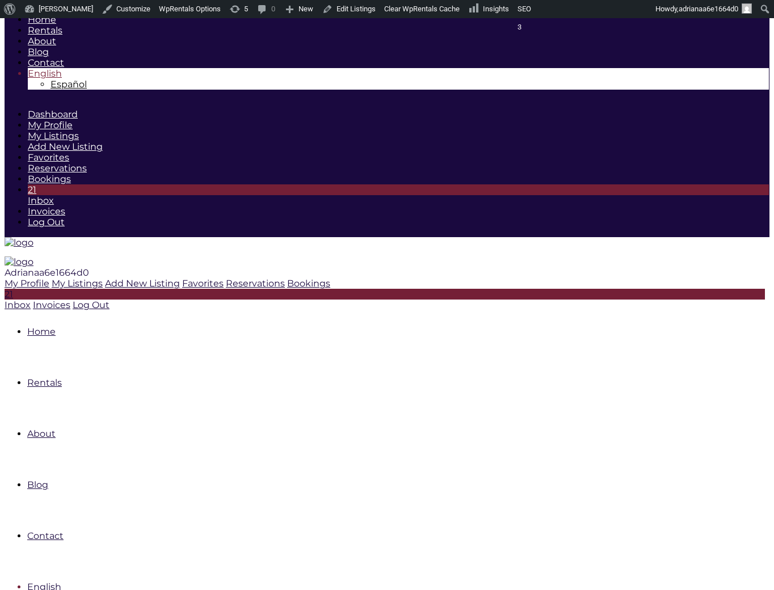
scroll to position [1815, 0]
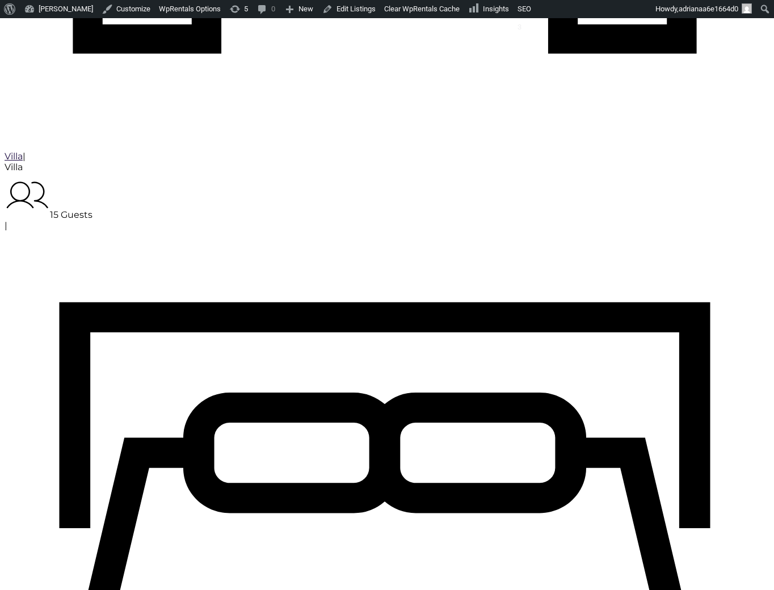
type input "[DATE]"
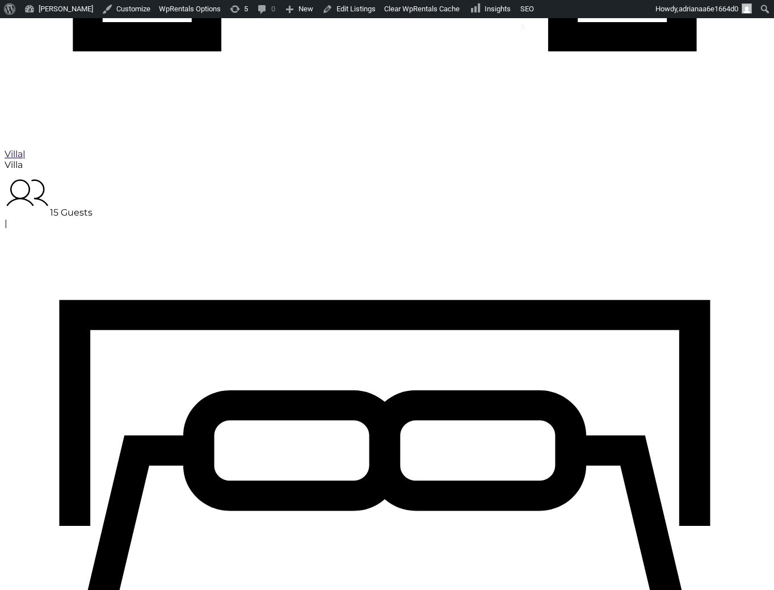
scroll to position [1806, 0]
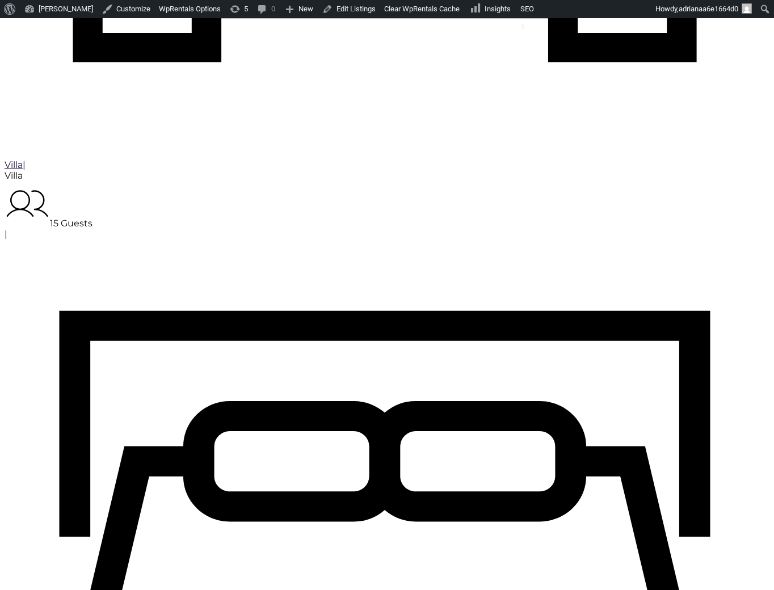
checkbox input "true"
type input "Processing.."
